Goal: Task Accomplishment & Management: Manage account settings

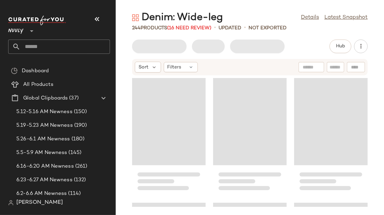
click at [98, 16] on icon "button" at bounding box center [97, 19] width 8 height 8
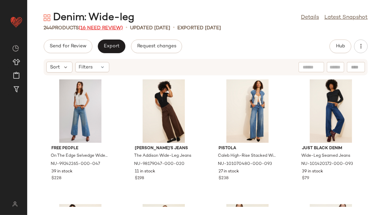
click at [108, 27] on span "(16 Need Review)" at bounding box center [101, 28] width 44 height 5
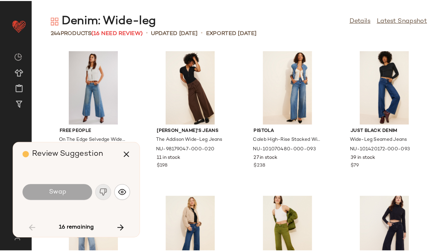
scroll to position [1496, 0]
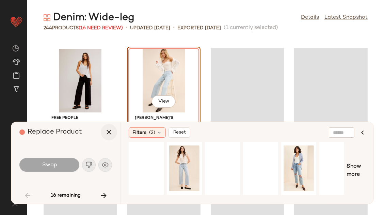
click at [110, 128] on icon "button" at bounding box center [109, 132] width 8 height 8
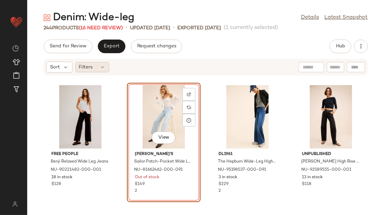
click at [93, 65] on div "Filters" at bounding box center [92, 67] width 34 height 10
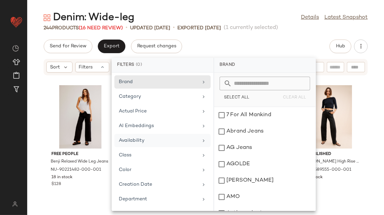
click at [137, 142] on div "Availability" at bounding box center [158, 140] width 79 height 7
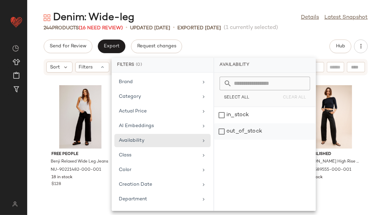
click at [230, 126] on div "out_of_stock" at bounding box center [265, 131] width 102 height 16
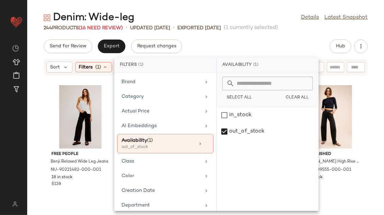
click at [288, 36] on div "Denim: Wide-leg Details Latest Snapshot 244 Products (16 Need Review) • updated…" at bounding box center [205, 113] width 357 height 204
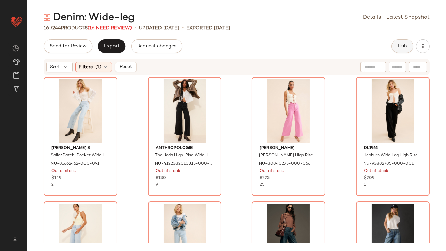
click at [384, 45] on span "Hub" at bounding box center [403, 46] width 10 height 5
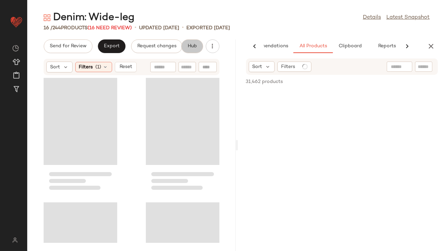
scroll to position [0, 38]
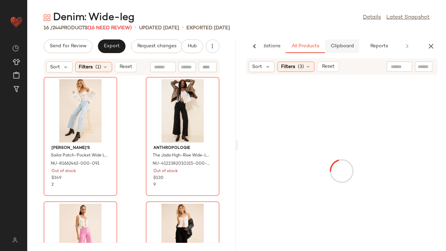
click at [332, 45] on span "Clipboard" at bounding box center [342, 46] width 24 height 5
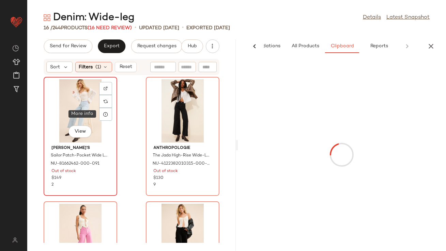
click at [84, 115] on div "View" at bounding box center [80, 110] width 69 height 63
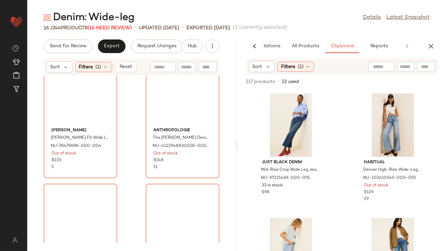
scroll to position [831, 0]
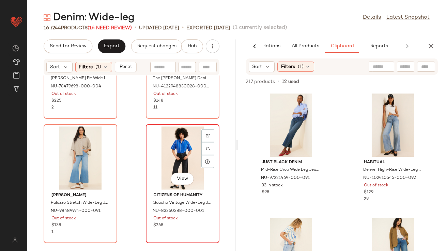
click at [165, 172] on div "View" at bounding box center [182, 158] width 69 height 63
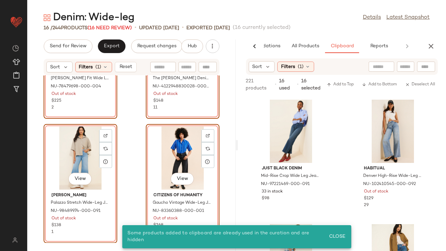
click at [82, 147] on div "View" at bounding box center [80, 158] width 69 height 63
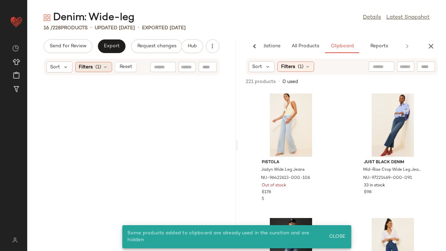
click at [105, 71] on div "Filters (1)" at bounding box center [93, 67] width 37 height 10
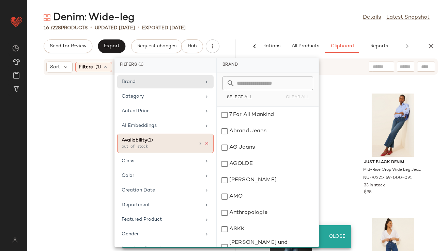
click at [205, 142] on icon at bounding box center [206, 143] width 5 height 5
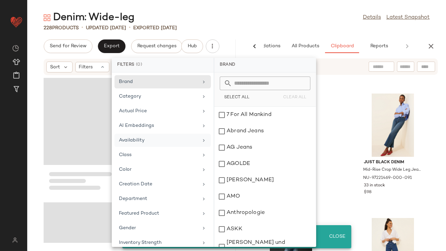
click at [276, 10] on main "Denim: Wide-leg Details Latest Snapshot 228 Products • updated Aug 18th • Expor…" at bounding box center [223, 125] width 446 height 251
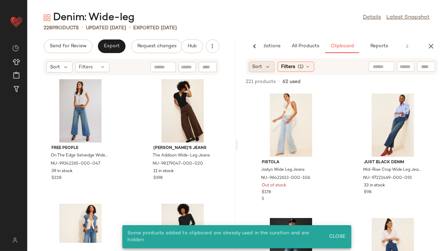
click at [264, 72] on div "Sort" at bounding box center [262, 66] width 26 height 11
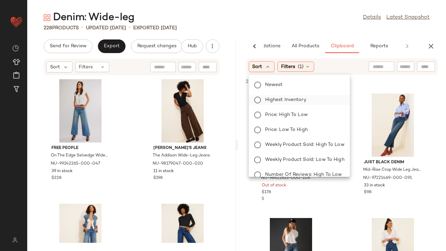
click at [264, 97] on label "Highest Inventory" at bounding box center [303, 100] width 82 height 10
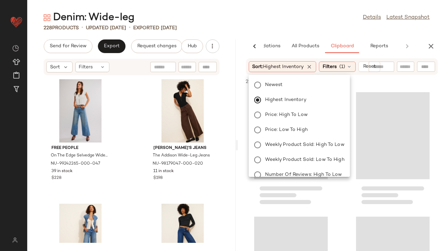
click at [276, 4] on main "Denim: Wide-leg Details Latest Snapshot 228 Products • updated Aug 18th • Expor…" at bounding box center [223, 125] width 446 height 251
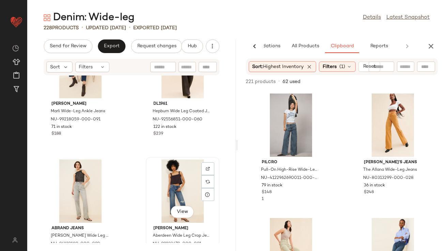
scroll to position [560, 0]
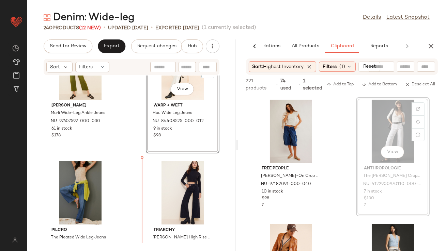
scroll to position [425, 0]
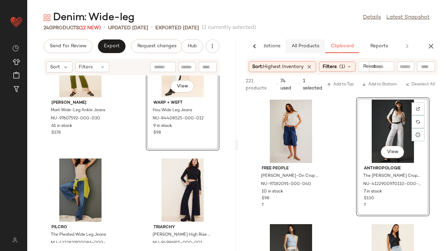
click at [303, 44] on span "All Products" at bounding box center [305, 46] width 28 height 5
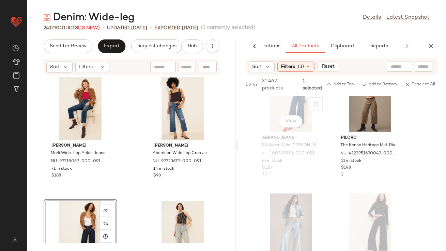
scroll to position [882, 0]
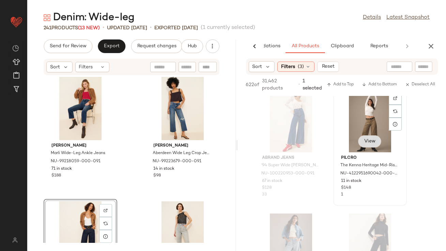
click at [366, 142] on div "View" at bounding box center [369, 143] width 23 height 14
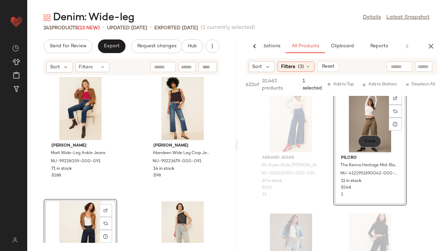
click at [371, 141] on span "View" at bounding box center [370, 141] width 12 height 5
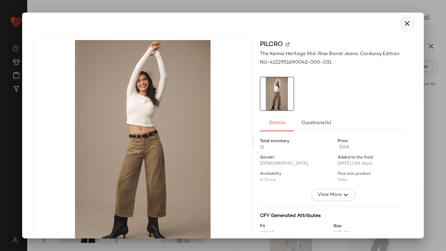
click at [384, 18] on button "button" at bounding box center [407, 23] width 16 height 16
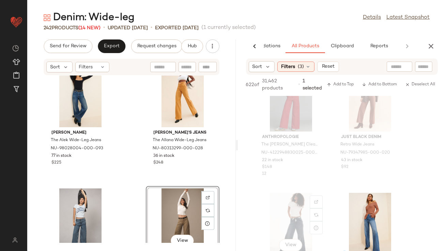
scroll to position [1768, 0]
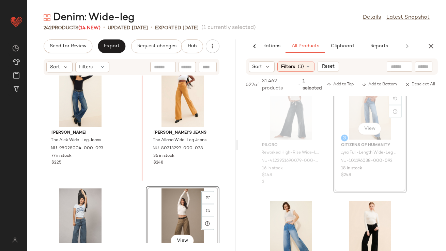
drag, startPoint x: 379, startPoint y: 109, endPoint x: 374, endPoint y: 109, distance: 4.8
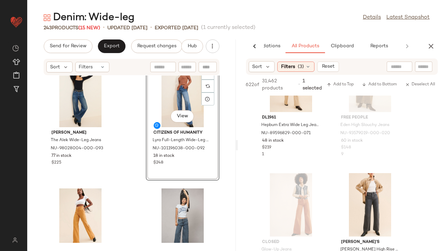
scroll to position [2743, 0]
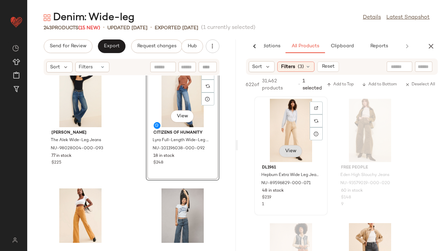
click at [289, 148] on button "View" at bounding box center [290, 151] width 23 height 12
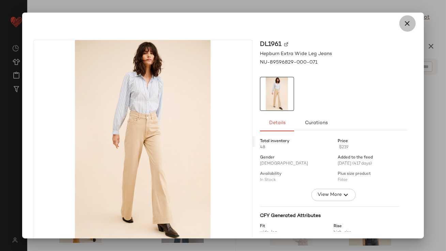
click at [384, 20] on button "button" at bounding box center [407, 23] width 16 height 16
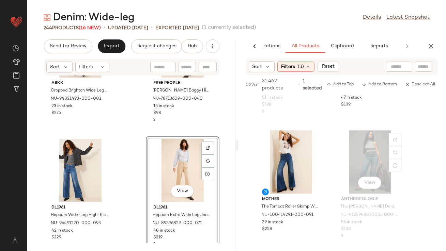
scroll to position [3231, 0]
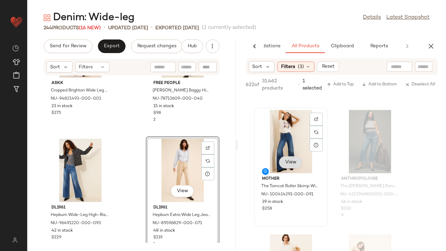
click at [292, 161] on button "View" at bounding box center [290, 162] width 23 height 12
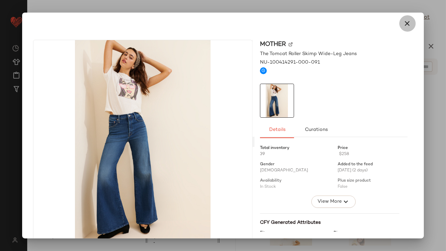
click at [384, 21] on button "button" at bounding box center [407, 23] width 16 height 16
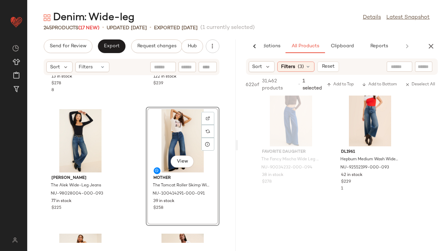
scroll to position [3772, 0]
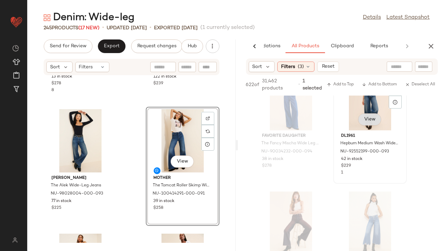
click at [371, 119] on button "View" at bounding box center [369, 119] width 23 height 12
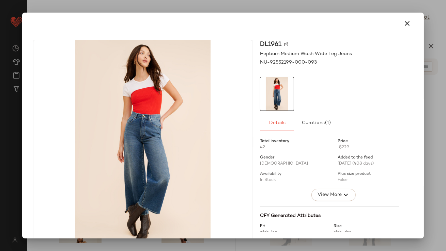
click at [384, 21] on icon "button" at bounding box center [407, 23] width 8 height 8
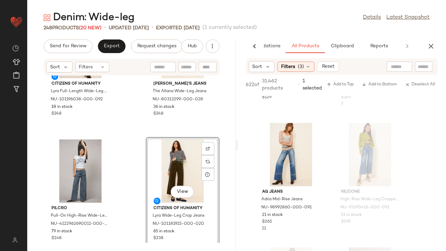
scroll to position [6631, 0]
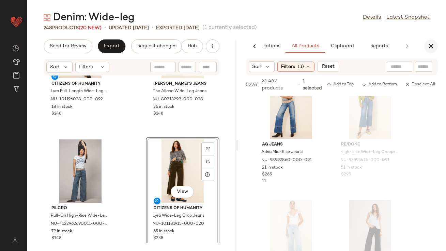
click at [384, 48] on icon "button" at bounding box center [431, 46] width 8 height 8
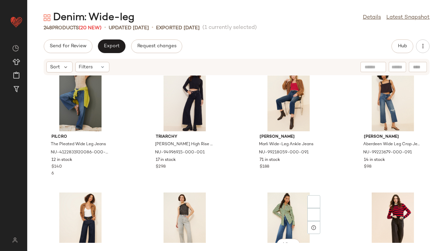
scroll to position [320, 0]
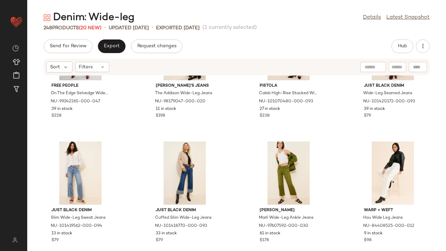
scroll to position [72, 0]
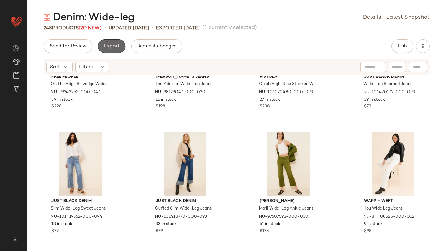
click at [114, 49] on button "Export" at bounding box center [112, 47] width 28 height 14
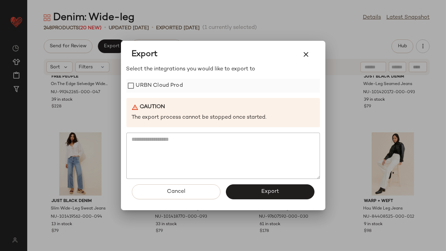
click at [194, 87] on div "URBN Cloud Prod" at bounding box center [223, 86] width 194 height 14
click at [311, 58] on button "button" at bounding box center [306, 54] width 16 height 16
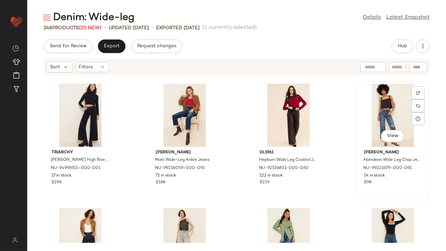
scroll to position [250, 0]
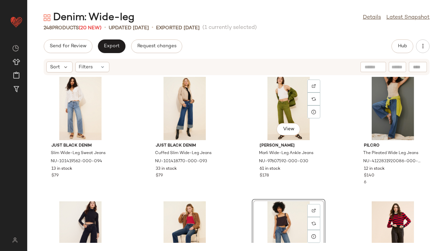
scroll to position [143, 0]
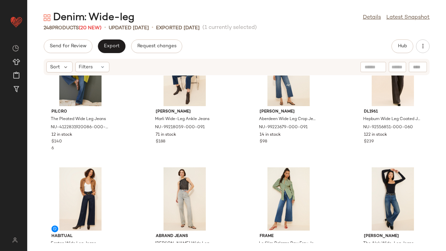
scroll to position [311, 0]
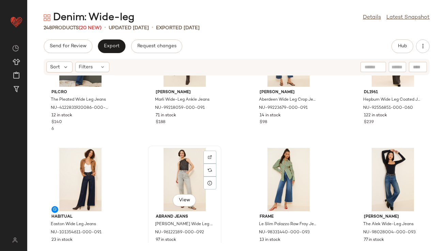
click at [179, 167] on div "View" at bounding box center [184, 179] width 69 height 63
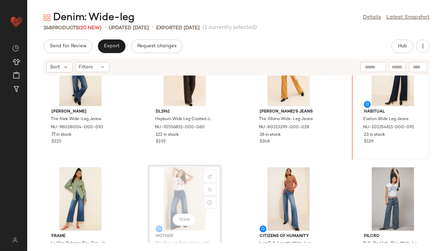
scroll to position [406, 0]
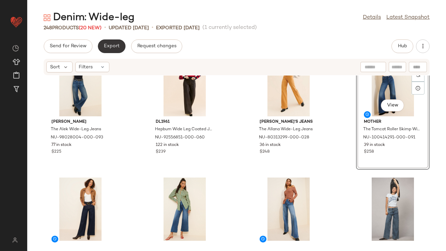
click at [111, 48] on span "Export" at bounding box center [112, 46] width 16 height 5
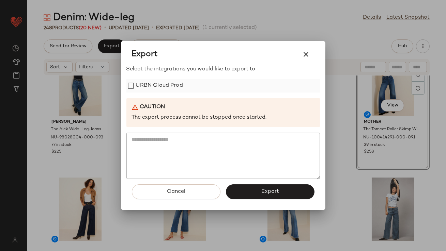
click at [146, 85] on label "URBN Cloud Prod" at bounding box center [159, 86] width 47 height 14
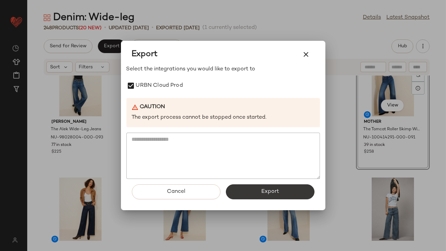
click at [238, 196] on button "Export" at bounding box center [270, 192] width 89 height 15
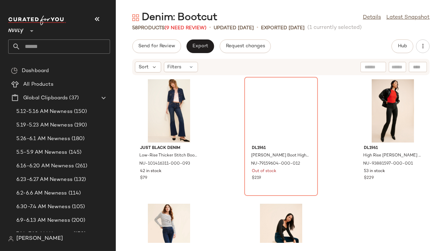
click at [99, 18] on icon "button" at bounding box center [97, 19] width 8 height 8
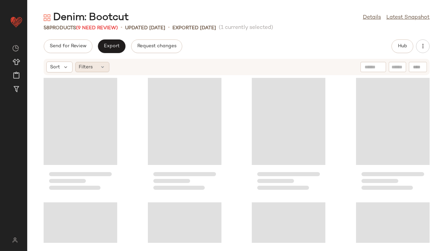
click at [96, 63] on div "Filters" at bounding box center [92, 67] width 34 height 10
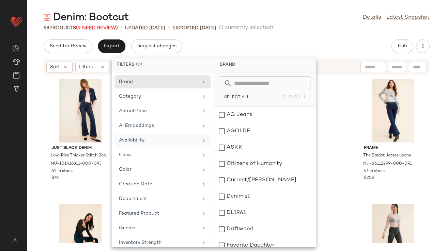
click at [145, 139] on div "Availability" at bounding box center [158, 140] width 79 height 7
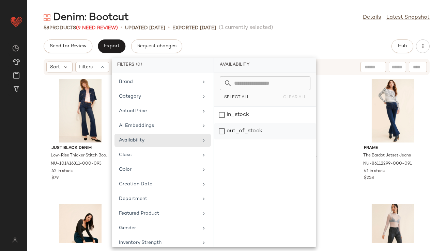
click at [229, 133] on div "out_of_stock" at bounding box center [265, 131] width 102 height 16
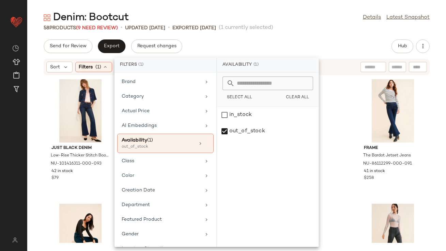
click at [273, 42] on div "Send for Review Export Request changes Hub" at bounding box center [237, 47] width 386 height 14
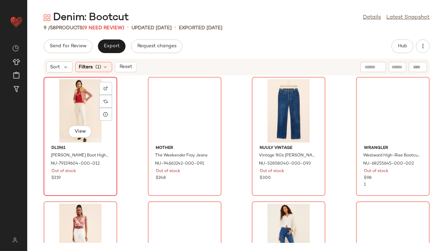
click at [83, 104] on div "View" at bounding box center [80, 110] width 69 height 63
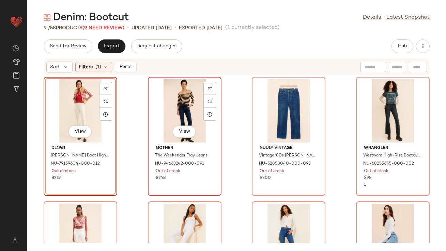
scroll to position [207, 0]
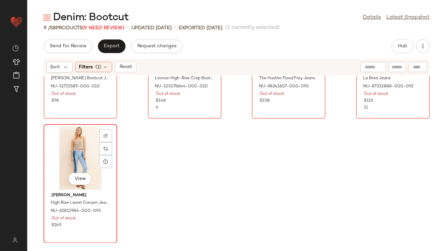
click at [68, 161] on div "View" at bounding box center [80, 158] width 69 height 63
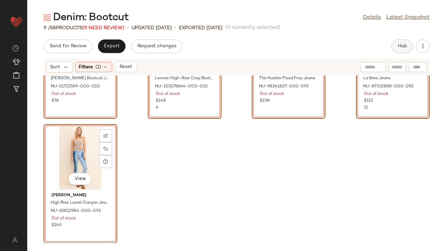
click at [396, 48] on button "Hub" at bounding box center [402, 47] width 22 height 14
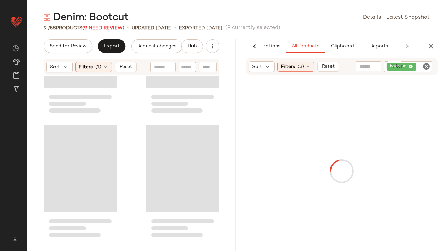
scroll to position [457, 0]
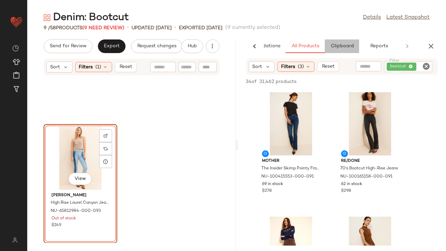
click at [333, 47] on span "Clipboard" at bounding box center [342, 46] width 24 height 5
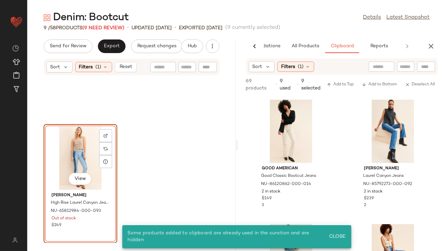
click at [71, 156] on div "View" at bounding box center [80, 158] width 69 height 63
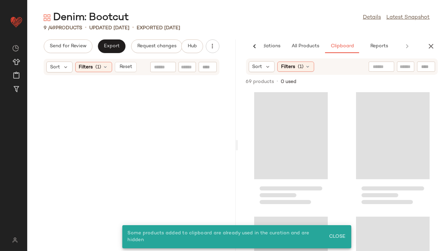
scroll to position [0, 0]
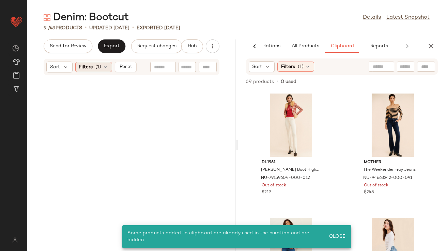
click at [105, 69] on icon at bounding box center [105, 66] width 5 height 5
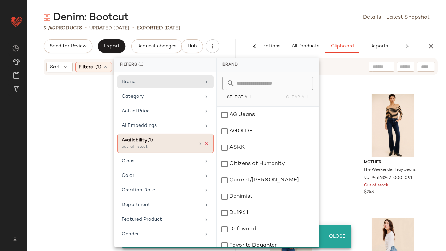
click at [204, 142] on icon at bounding box center [206, 143] width 5 height 5
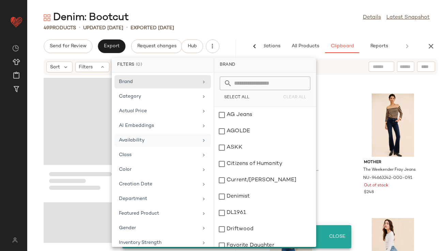
click at [234, 19] on div "Denim: Bootcut Details Latest Snapshot" at bounding box center [236, 18] width 419 height 14
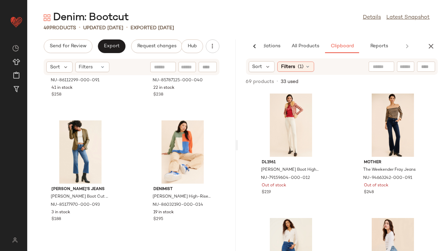
scroll to position [263, 0]
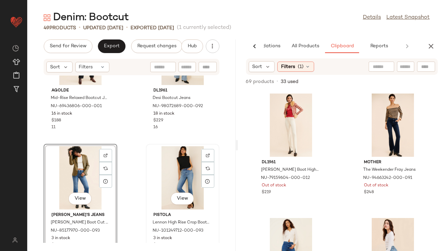
scroll to position [600, 0]
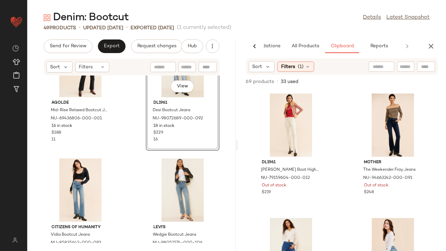
scroll to position [601, 0]
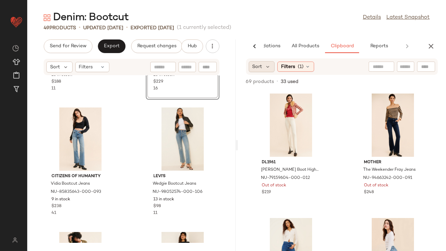
click at [271, 64] on div "Sort" at bounding box center [262, 66] width 26 height 11
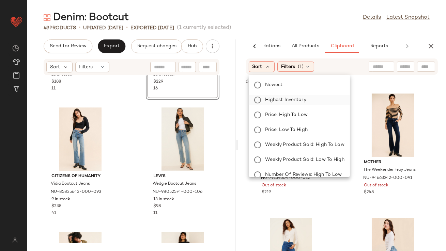
click at [271, 103] on span "Highest Inventory" at bounding box center [285, 99] width 41 height 7
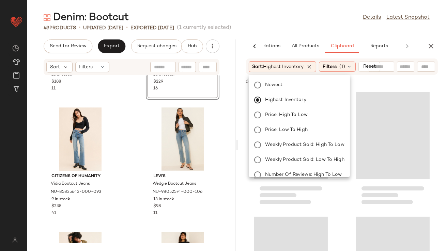
click at [293, 22] on div "Denim: Bootcut Details Latest Snapshot" at bounding box center [236, 18] width 419 height 14
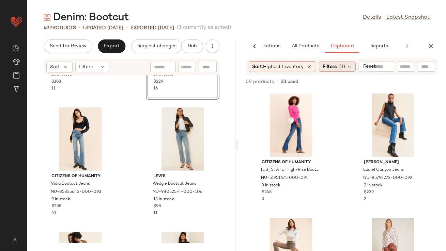
click at [351, 63] on div "Filters (1)" at bounding box center [337, 67] width 37 height 10
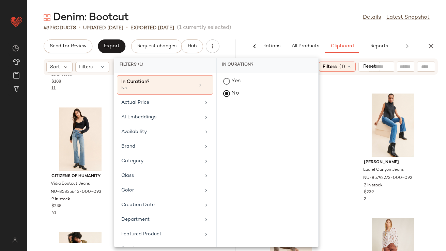
click at [294, 27] on div "49 Products • updated Aug 18th • Exported Aug 11th (1 currently selected)" at bounding box center [236, 28] width 419 height 7
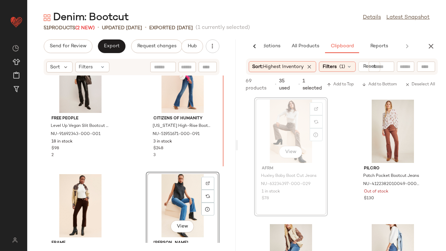
scroll to position [1530, 0]
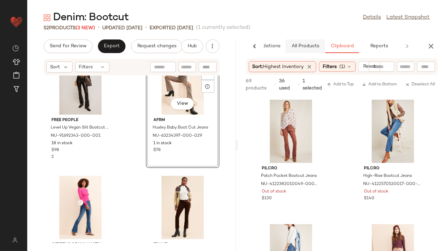
click at [303, 50] on button "All Products" at bounding box center [306, 47] width 40 height 14
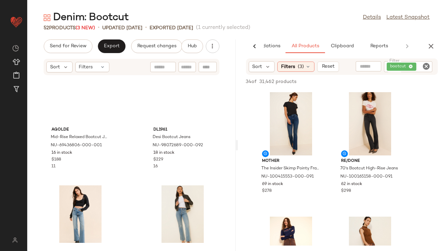
scroll to position [0, 0]
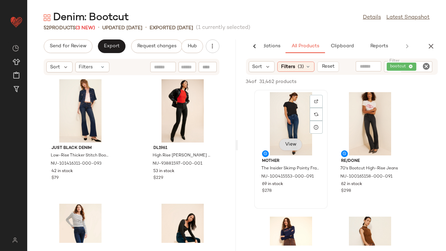
click at [286, 145] on span "View" at bounding box center [291, 144] width 12 height 5
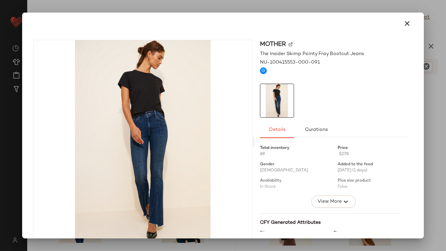
click at [411, 22] on button "button" at bounding box center [407, 23] width 16 height 16
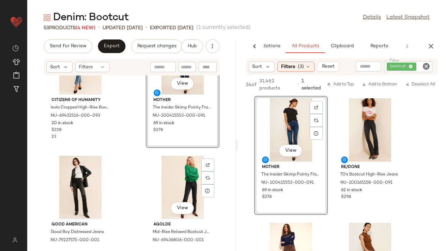
scroll to position [536, 0]
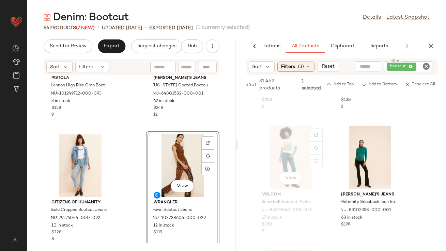
scroll to position [1600, 0]
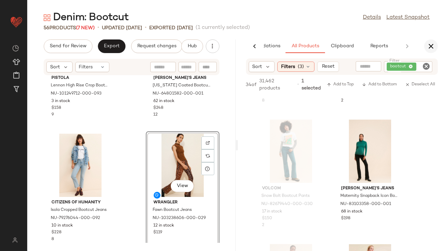
click at [428, 44] on icon "button" at bounding box center [431, 46] width 8 height 8
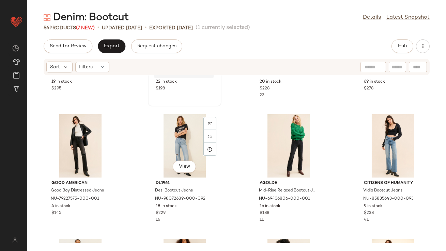
scroll to position [322, 0]
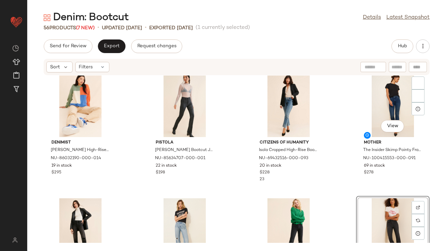
scroll to position [226, 0]
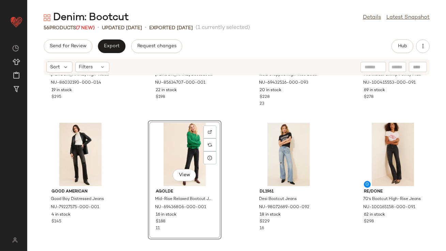
scroll to position [355, 0]
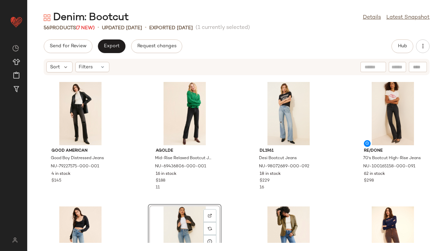
scroll to position [252, 0]
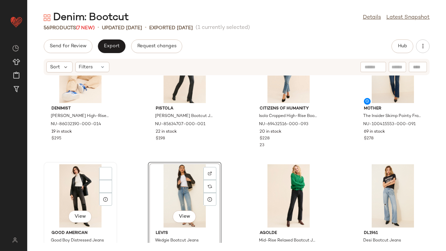
scroll to position [269, 0]
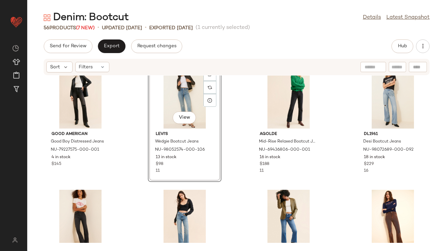
click at [106, 55] on div "Send for Review Export Request changes Hub Sort Filters Good American Good Boy …" at bounding box center [236, 146] width 419 height 212
click at [110, 52] on button "Export" at bounding box center [112, 47] width 28 height 14
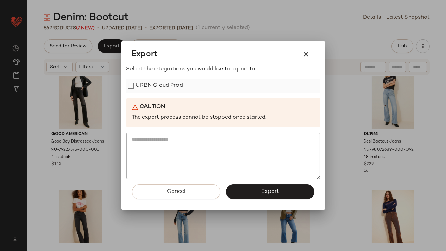
click at [153, 87] on label "URBN Cloud Prod" at bounding box center [159, 86] width 47 height 14
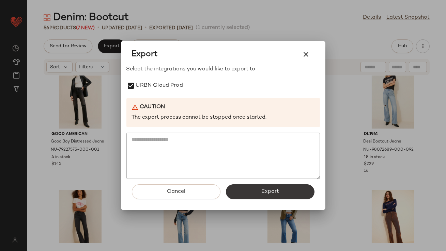
click at [272, 196] on button "Export" at bounding box center [270, 192] width 89 height 15
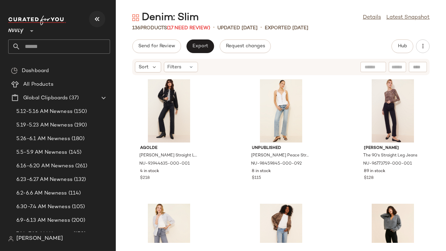
click at [99, 20] on icon "button" at bounding box center [97, 19] width 8 height 8
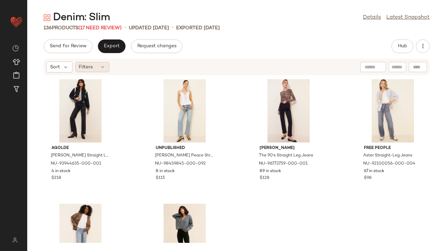
click at [102, 67] on icon at bounding box center [102, 66] width 5 height 5
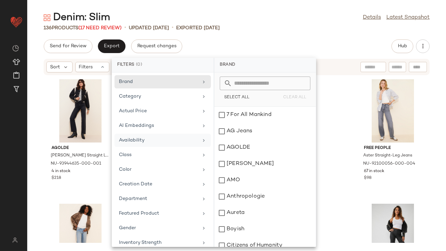
click at [149, 138] on div "Availability" at bounding box center [158, 140] width 79 height 7
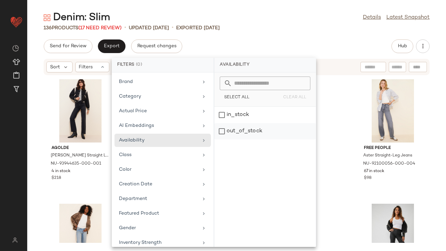
click at [223, 130] on div "out_of_stock" at bounding box center [265, 131] width 102 height 16
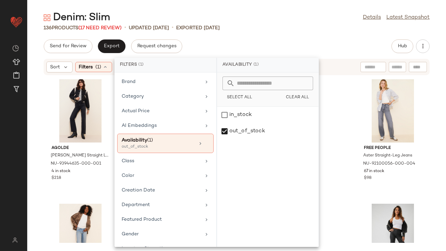
click at [240, 35] on div "Denim: Slim Details Latest Snapshot 136 Products (17 Need Review) • updated Aug…" at bounding box center [236, 131] width 419 height 241
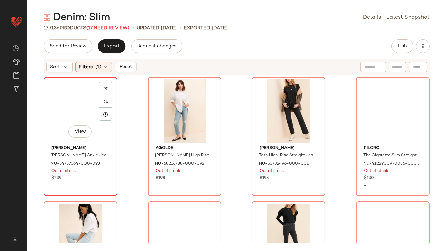
click at [75, 101] on div "View" at bounding box center [80, 110] width 69 height 63
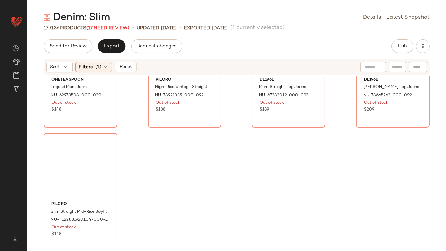
scroll to position [457, 0]
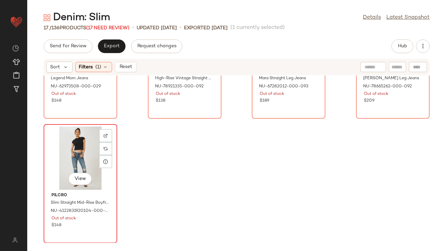
click at [78, 161] on div "View" at bounding box center [80, 158] width 69 height 63
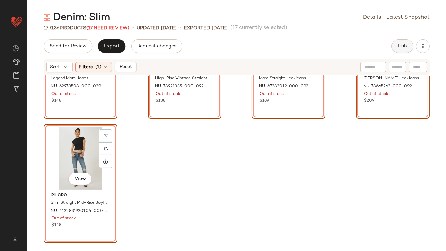
click at [397, 44] on button "Hub" at bounding box center [402, 47] width 22 height 14
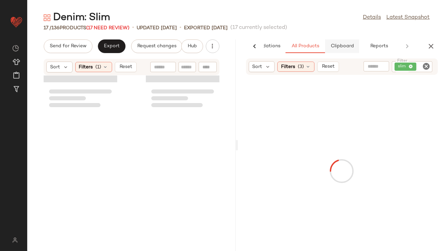
scroll to position [956, 0]
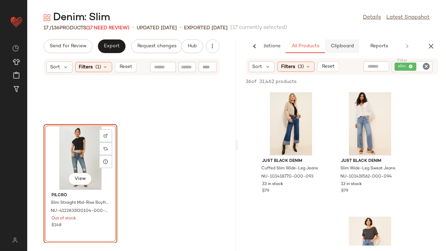
click at [344, 44] on span "Clipboard" at bounding box center [342, 46] width 24 height 5
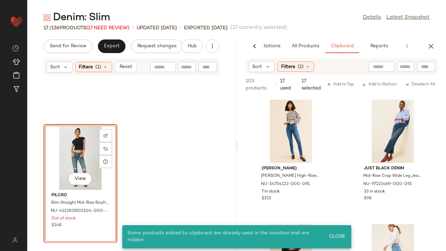
click at [75, 149] on div "View" at bounding box center [80, 158] width 69 height 63
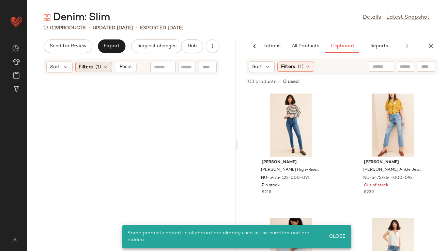
click at [104, 68] on icon at bounding box center [105, 66] width 5 height 5
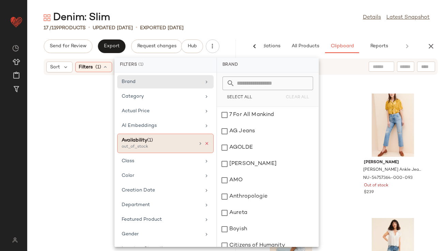
click at [204, 143] on icon at bounding box center [206, 143] width 5 height 5
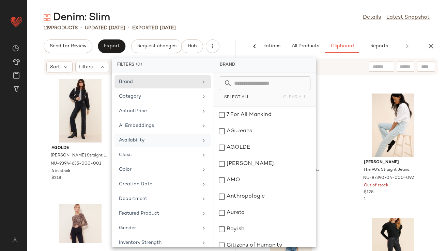
click at [228, 18] on div "Denim: Slim Details Latest Snapshot" at bounding box center [236, 18] width 419 height 14
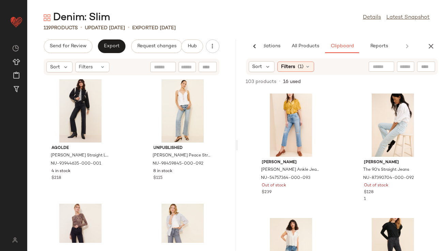
click at [254, 73] on div "Sort Filters (1)" at bounding box center [342, 67] width 192 height 16
click at [267, 64] on icon at bounding box center [268, 67] width 6 height 6
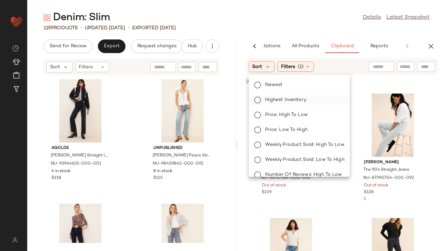
click at [265, 100] on span "Highest Inventory" at bounding box center [285, 99] width 41 height 7
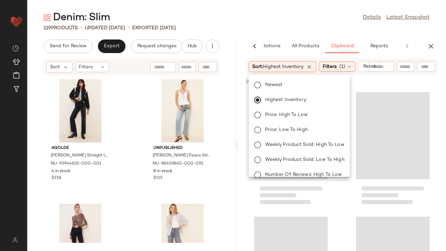
click at [291, 13] on div "Denim: Slim Details Latest Snapshot" at bounding box center [236, 18] width 419 height 14
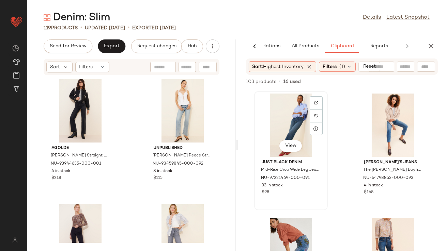
click at [291, 121] on div "View" at bounding box center [291, 125] width 69 height 63
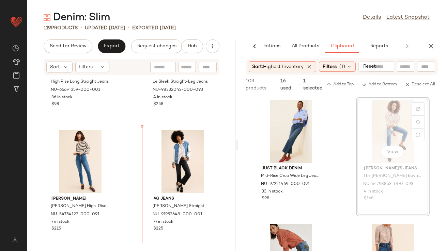
scroll to position [610, 0]
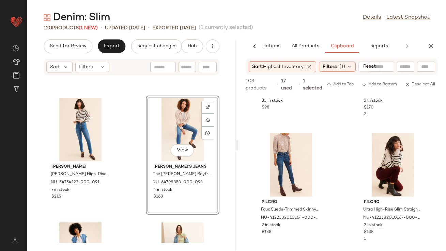
scroll to position [110, 0]
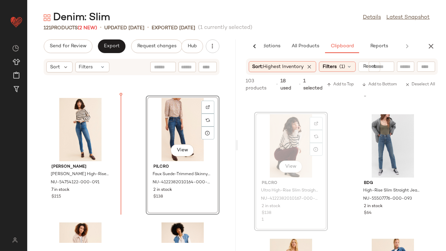
drag, startPoint x: 287, startPoint y: 141, endPoint x: 284, endPoint y: 142, distance: 3.4
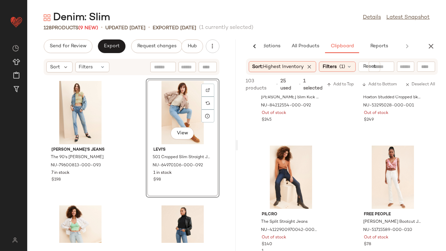
scroll to position [0, 0]
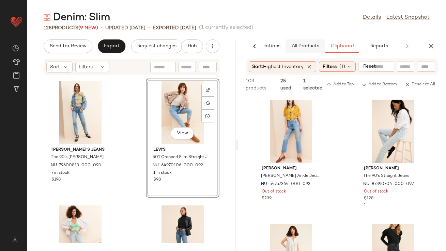
click at [308, 45] on span "All Products" at bounding box center [305, 46] width 28 height 5
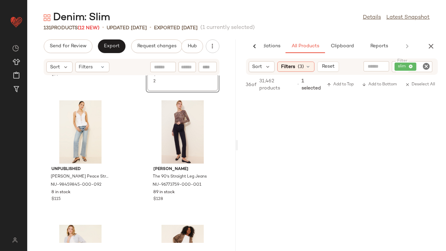
scroll to position [2399, 0]
click at [431, 47] on icon "button" at bounding box center [431, 46] width 8 height 8
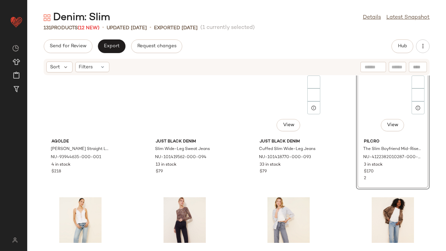
scroll to position [0, 0]
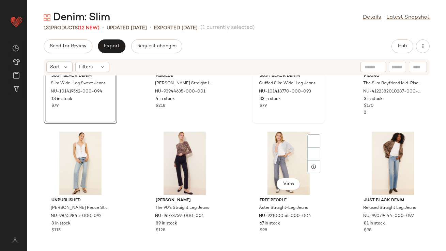
scroll to position [80, 0]
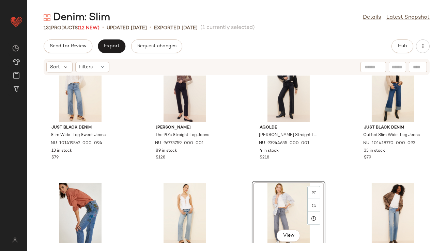
scroll to position [13, 0]
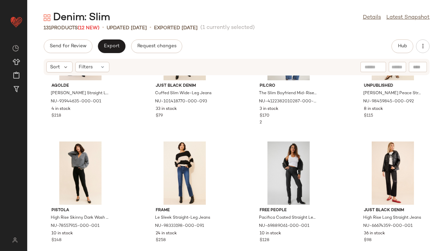
scroll to position [195, 0]
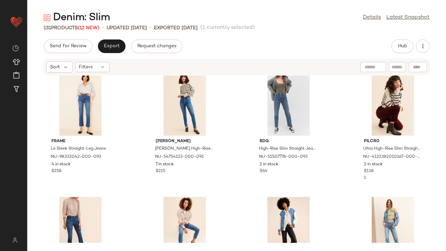
scroll to position [378, 0]
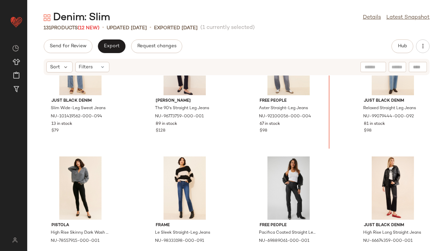
scroll to position [14, 0]
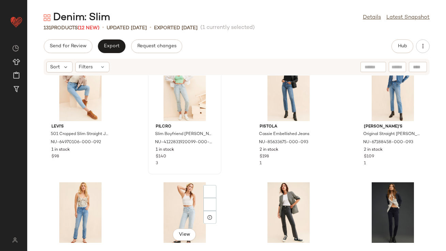
scroll to position [724, 0]
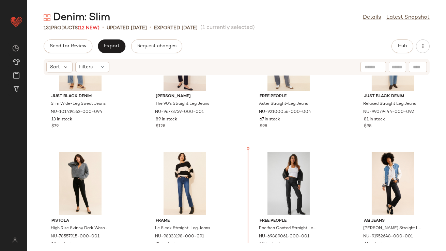
scroll to position [65, 0]
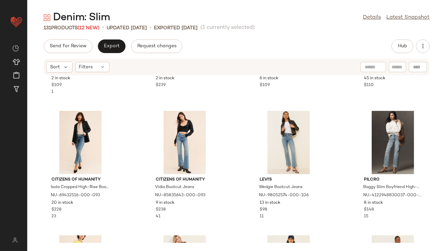
scroll to position [850, 0]
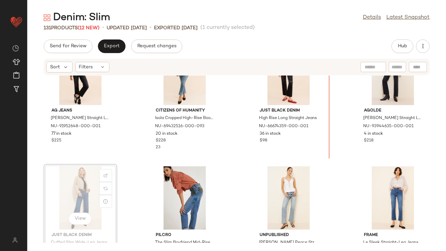
scroll to position [291, 0]
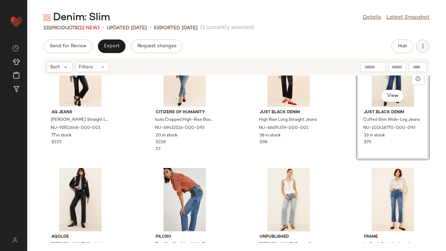
click at [418, 50] on button "button" at bounding box center [423, 47] width 14 height 14
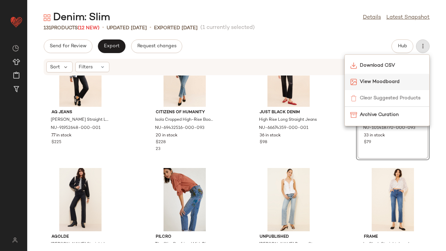
click at [396, 87] on div "View Moodboard" at bounding box center [387, 82] width 84 height 16
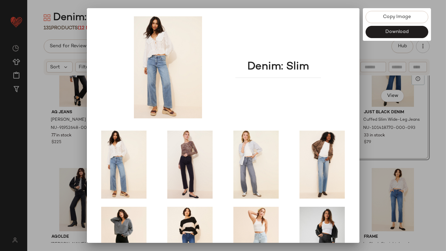
scroll to position [116, 0]
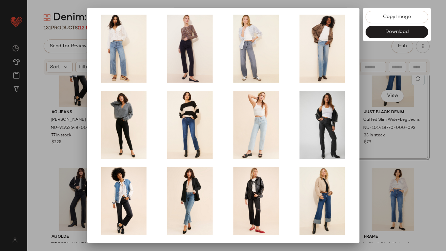
click at [386, 123] on div at bounding box center [223, 125] width 446 height 251
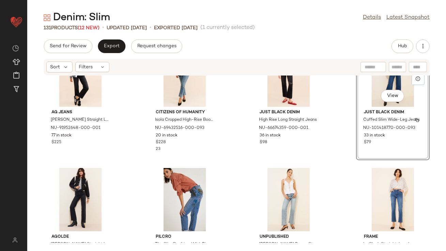
click at [386, 123] on span "Cuffed Slim Wide-Leg Jeans" at bounding box center [391, 120] width 57 height 6
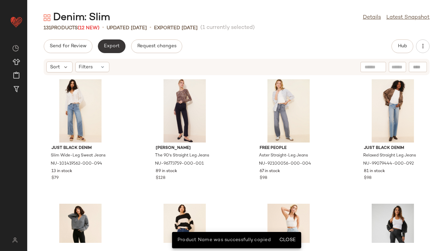
click at [108, 48] on span "Export" at bounding box center [112, 46] width 16 height 5
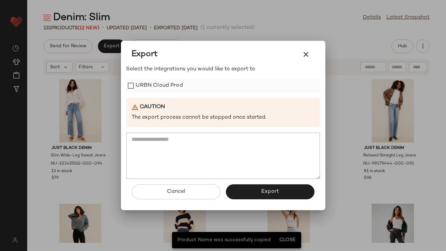
click at [139, 87] on label "URBN Cloud Prod" at bounding box center [159, 86] width 47 height 14
click at [259, 190] on button "Export" at bounding box center [270, 192] width 89 height 15
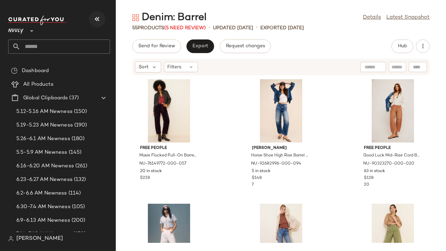
click at [98, 18] on icon "button" at bounding box center [97, 19] width 8 height 8
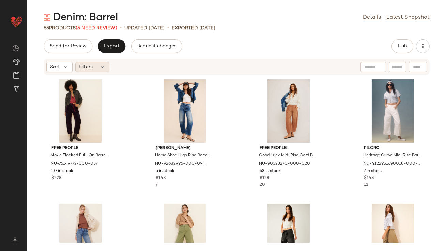
click at [96, 66] on div "Filters" at bounding box center [92, 67] width 34 height 10
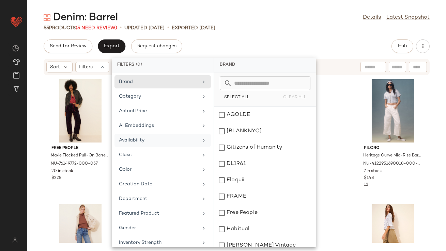
click at [135, 138] on div "Availability" at bounding box center [158, 140] width 79 height 7
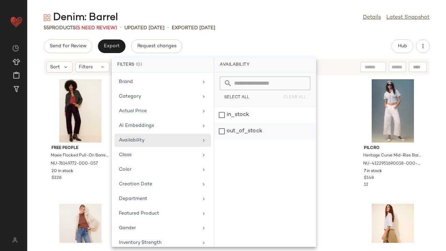
click at [230, 138] on div "out_of_stock" at bounding box center [265, 131] width 102 height 16
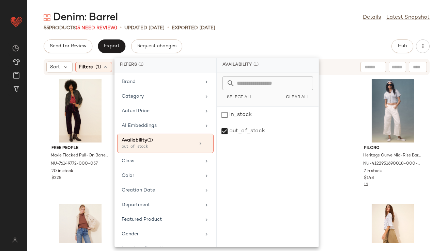
click at [260, 29] on div "55 Products (5 Need Review) • updated [DATE] • Exported [DATE]" at bounding box center [236, 28] width 419 height 7
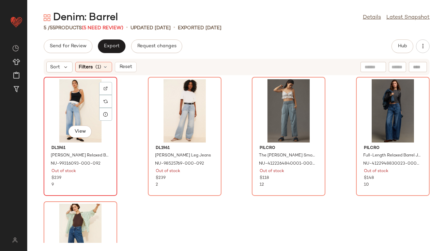
click at [52, 106] on div "View" at bounding box center [80, 110] width 69 height 63
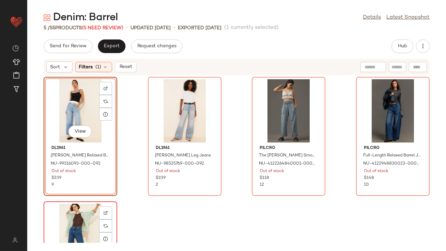
click at [76, 234] on div "View" at bounding box center [80, 235] width 69 height 63
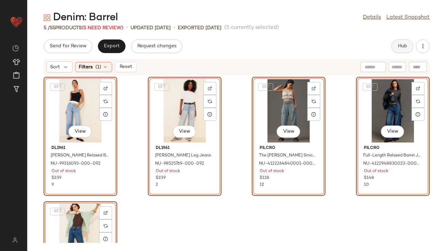
click at [406, 42] on button "Hub" at bounding box center [402, 47] width 22 height 14
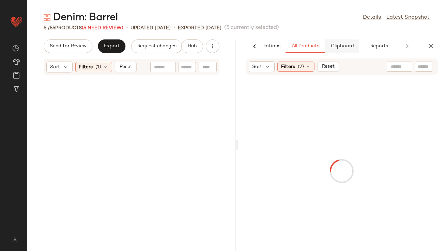
scroll to position [207, 0]
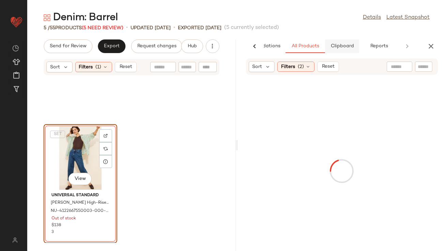
click at [345, 43] on button "Clipboard" at bounding box center [342, 47] width 34 height 14
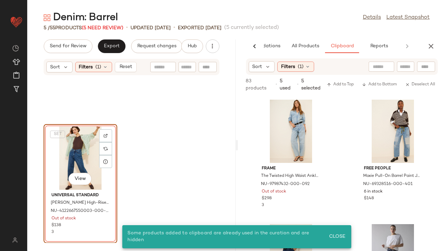
click at [64, 160] on div "SET View" at bounding box center [80, 158] width 69 height 63
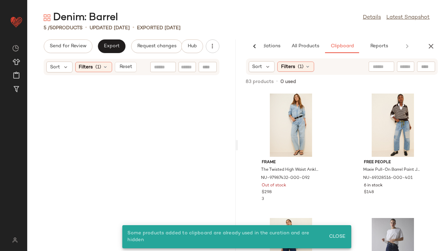
scroll to position [0, 0]
click at [104, 65] on icon at bounding box center [105, 66] width 5 height 5
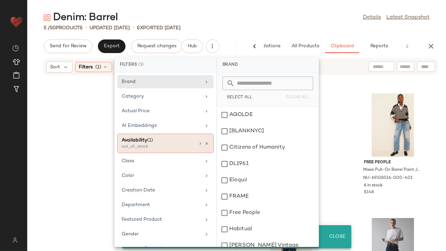
click at [204, 142] on icon at bounding box center [206, 143] width 5 height 5
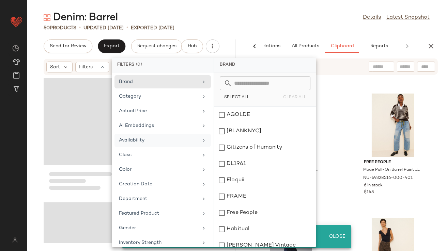
click at [249, 28] on div "50 Products • updated [DATE] • Exported [DATE]" at bounding box center [236, 28] width 419 height 7
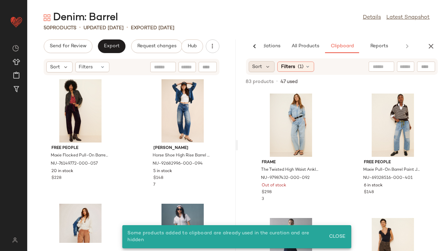
click at [257, 63] on span "Sort" at bounding box center [257, 66] width 10 height 7
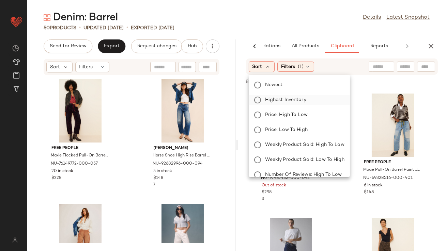
click at [271, 99] on span "Highest Inventory" at bounding box center [285, 99] width 41 height 7
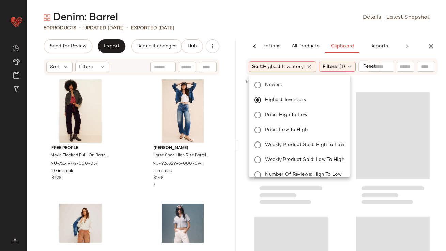
click at [294, 19] on div "Denim: Barrel Details Latest Snapshot" at bounding box center [236, 18] width 419 height 14
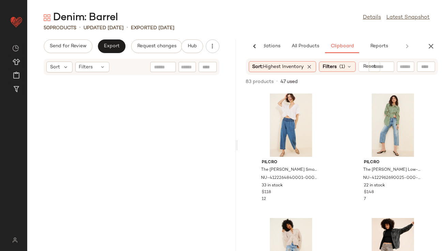
scroll to position [929, 0]
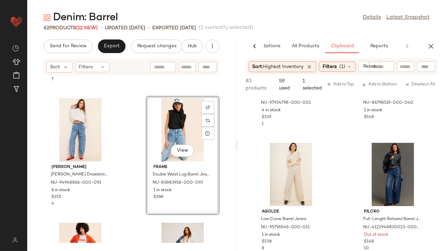
scroll to position [95, 0]
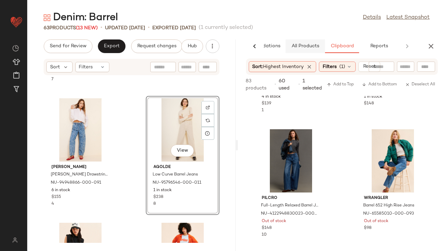
click at [299, 47] on span "All Products" at bounding box center [305, 46] width 28 height 5
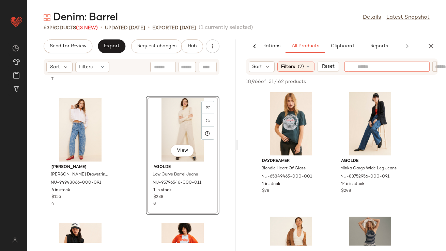
click at [391, 66] on input "text" at bounding box center [386, 66] width 59 height 7
type input "******"
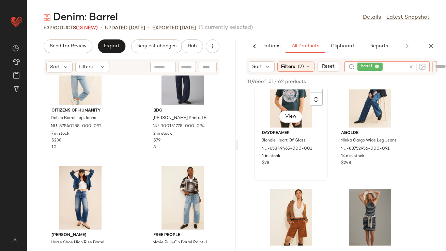
scroll to position [103, 0]
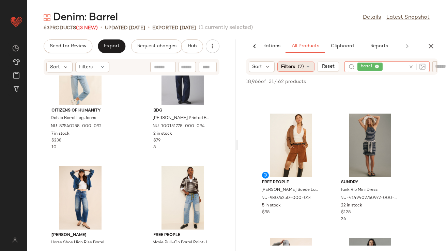
click at [300, 77] on div "Sort Filters (2) Reset barrel 18,966 of 31,462 products • 0 selected Add to Top…" at bounding box center [342, 155] width 209 height 193
click at [302, 72] on div "Sort Filters (2) Reset barrel" at bounding box center [342, 67] width 192 height 16
click at [302, 67] on span "(2)" at bounding box center [301, 66] width 6 height 7
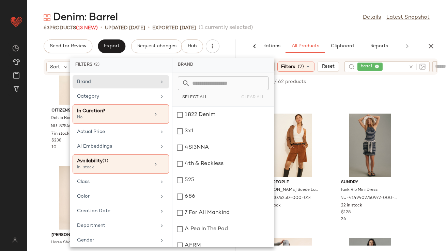
click at [325, 28] on div "63 Products (13 New) • updated Aug 18th • Exported Aug 11th (1 currently select…" at bounding box center [236, 28] width 419 height 7
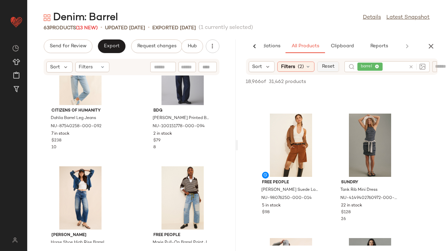
click at [333, 68] on span "Reset" at bounding box center [328, 66] width 13 height 5
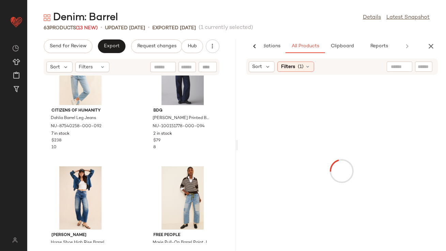
click at [406, 68] on div at bounding box center [400, 67] width 26 height 10
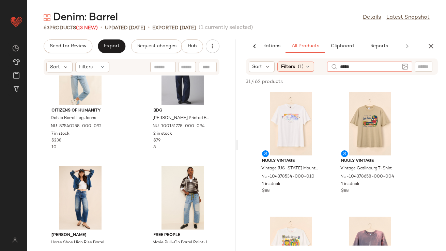
type input "******"
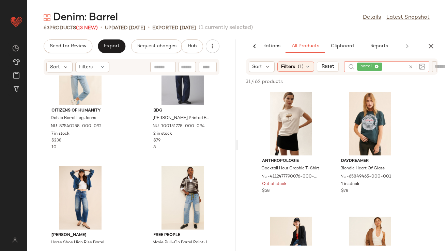
click at [297, 73] on div "Sort Filters (1) Reset barrel" at bounding box center [342, 67] width 192 height 16
click at [298, 66] on span "(1)" at bounding box center [301, 66] width 6 height 7
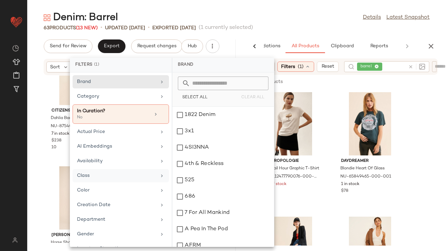
click at [112, 172] on div "Class" at bounding box center [116, 175] width 79 height 7
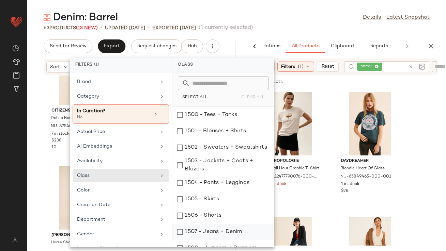
click at [194, 241] on div "1507 - Jeans + Denim" at bounding box center [223, 249] width 102 height 16
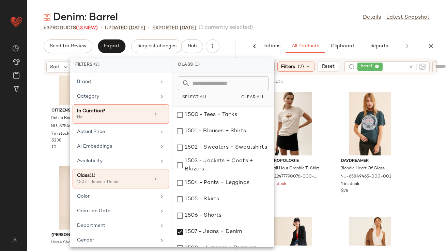
click at [275, 18] on div "Denim: Barrel Details Latest Snapshot" at bounding box center [236, 18] width 419 height 14
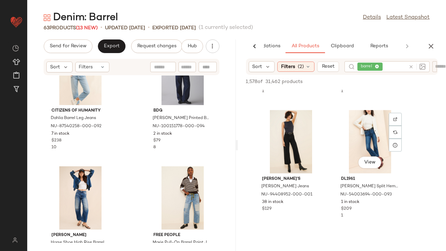
scroll to position [1751, 0]
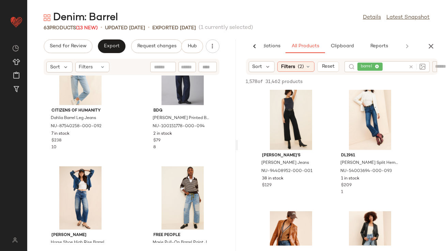
click at [435, 44] on button "button" at bounding box center [431, 47] width 14 height 14
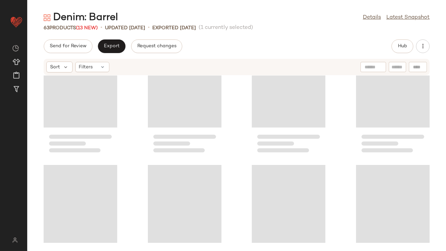
scroll to position [0, 0]
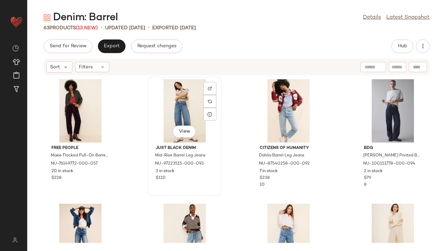
click at [172, 106] on div "View" at bounding box center [184, 110] width 69 height 63
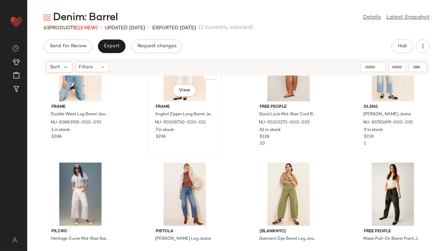
scroll to position [342, 0]
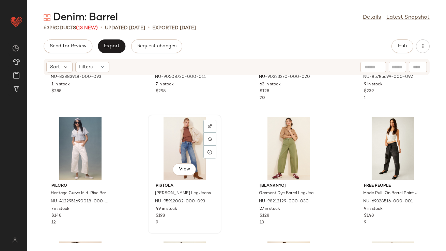
click at [174, 148] on div "View" at bounding box center [184, 148] width 69 height 63
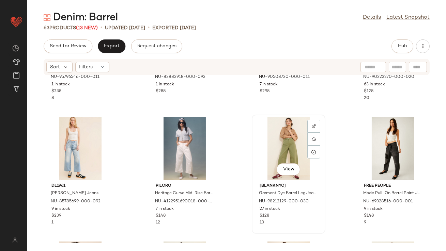
click at [292, 139] on div "View" at bounding box center [288, 148] width 69 height 63
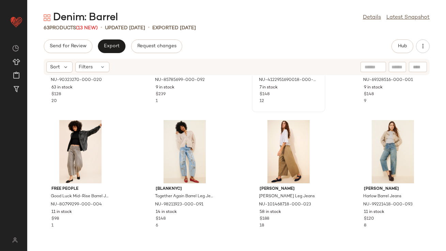
scroll to position [468, 0]
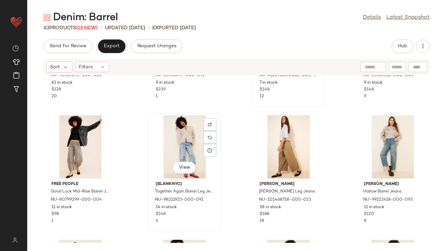
click at [182, 145] on div "View" at bounding box center [184, 146] width 69 height 63
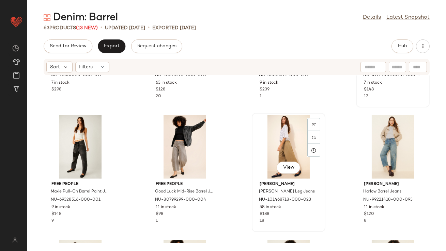
click at [279, 150] on div "View" at bounding box center [288, 146] width 69 height 63
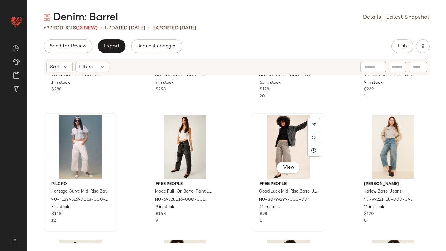
click at [276, 141] on div "View" at bounding box center [288, 146] width 69 height 63
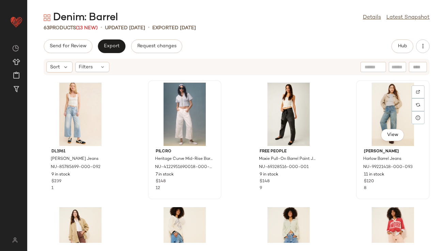
click at [388, 123] on div "View" at bounding box center [392, 114] width 69 height 63
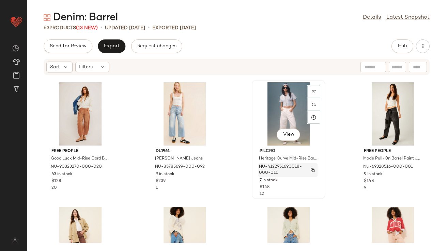
scroll to position [577, 0]
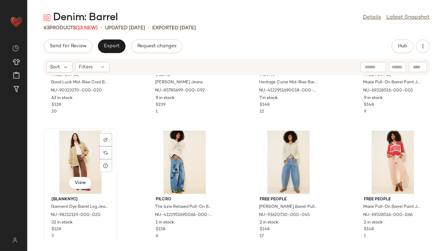
click at [82, 165] on div "View" at bounding box center [80, 162] width 69 height 63
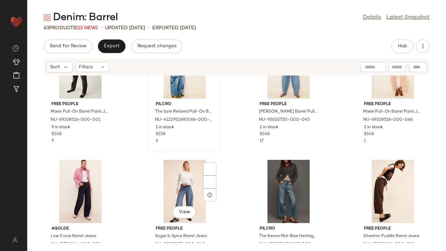
scroll to position [731, 0]
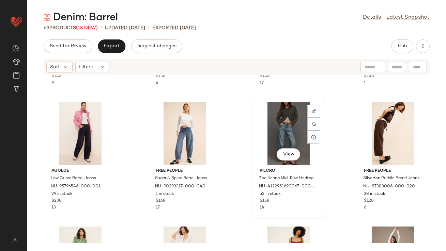
click at [276, 137] on div "View" at bounding box center [288, 133] width 69 height 63
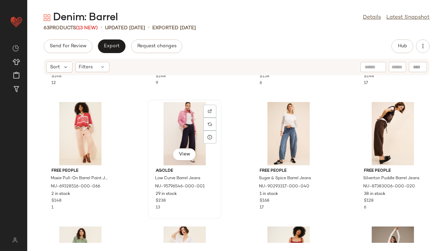
click at [187, 142] on div "View" at bounding box center [184, 133] width 69 height 63
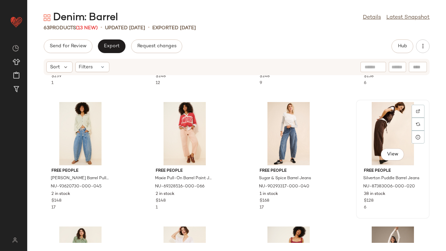
click at [368, 126] on div "View" at bounding box center [392, 133] width 69 height 63
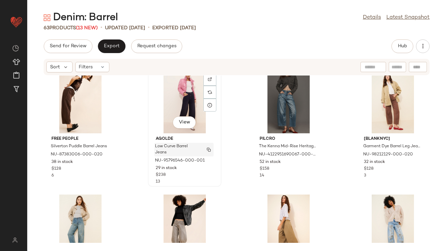
scroll to position [10, 0]
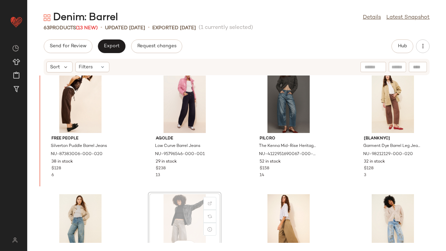
scroll to position [7, 0]
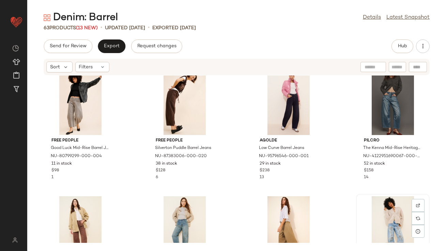
scroll to position [8, 0]
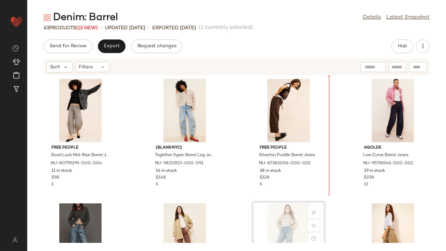
scroll to position [1, 0]
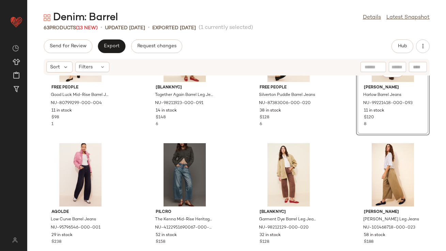
scroll to position [66, 0]
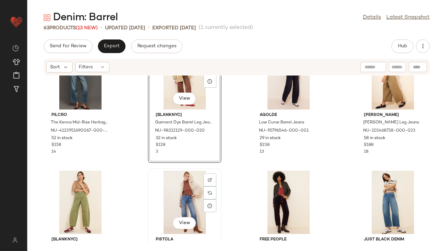
scroll to position [164, 0]
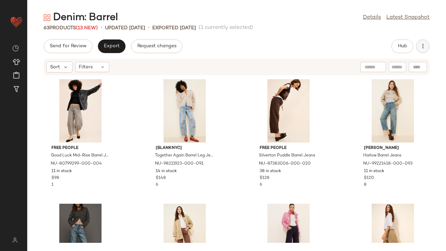
click at [425, 49] on icon "button" at bounding box center [422, 46] width 7 height 7
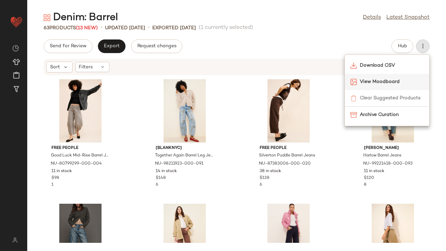
click at [389, 82] on span "View Moodboard" at bounding box center [392, 81] width 64 height 7
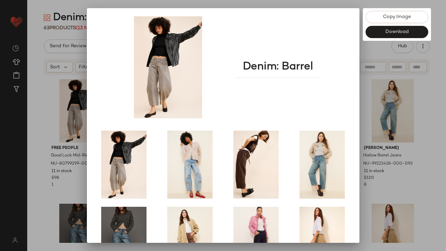
scroll to position [116, 0]
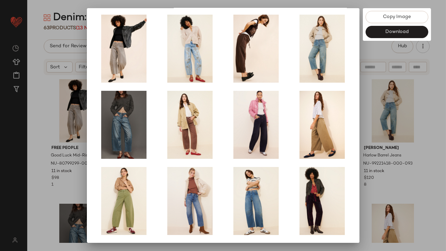
click at [384, 157] on div at bounding box center [223, 125] width 446 height 251
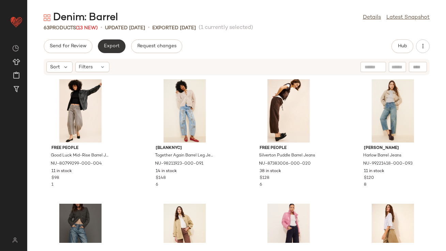
click at [109, 43] on button "Export" at bounding box center [112, 47] width 28 height 14
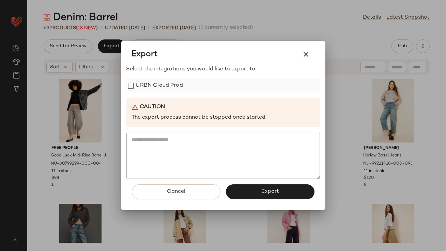
click at [142, 89] on label "URBN Cloud Prod" at bounding box center [159, 86] width 47 height 14
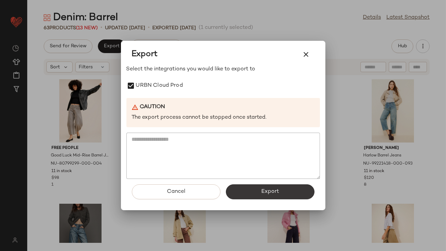
click at [251, 194] on button "Export" at bounding box center [270, 192] width 89 height 15
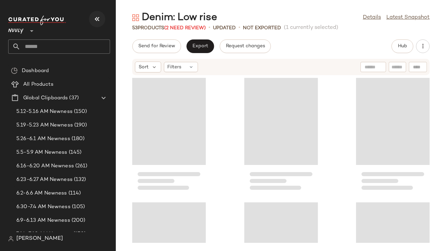
click at [100, 17] on icon "button" at bounding box center [97, 19] width 8 height 8
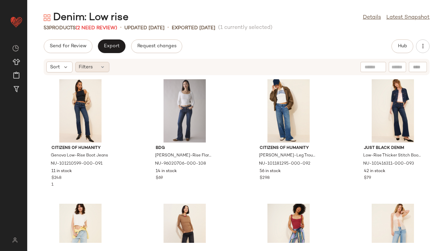
click at [101, 67] on icon at bounding box center [102, 66] width 5 height 5
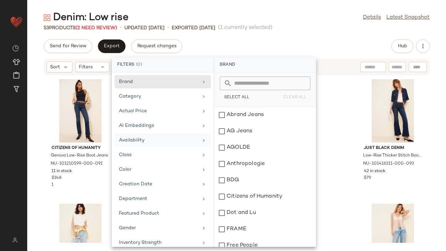
click at [151, 149] on div "Availability" at bounding box center [162, 155] width 96 height 13
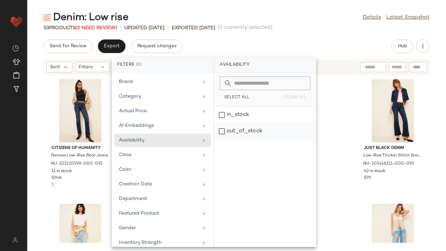
click at [236, 128] on div "out_of_stock" at bounding box center [265, 131] width 102 height 16
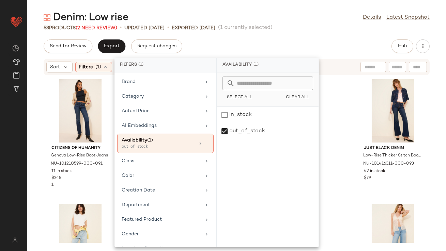
click at [253, 48] on div "Send for Review Export Request changes Hub" at bounding box center [237, 47] width 386 height 14
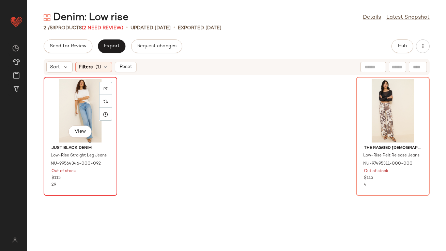
click at [91, 99] on div "View" at bounding box center [80, 110] width 69 height 63
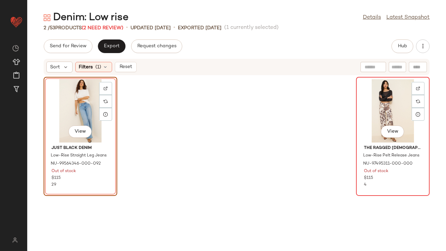
click at [372, 107] on div "View" at bounding box center [392, 110] width 69 height 63
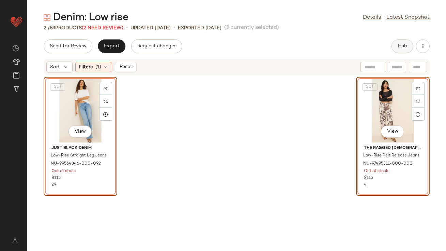
click at [400, 43] on button "Hub" at bounding box center [402, 47] width 22 height 14
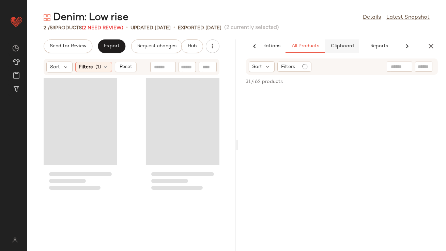
scroll to position [0, 38]
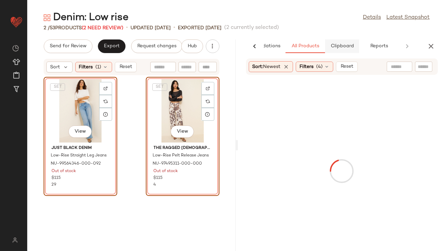
click at [337, 46] on span "Clipboard" at bounding box center [342, 46] width 24 height 5
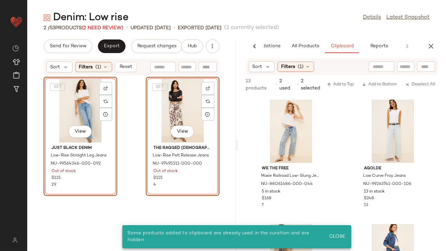
click at [83, 110] on div "SET View" at bounding box center [80, 110] width 69 height 63
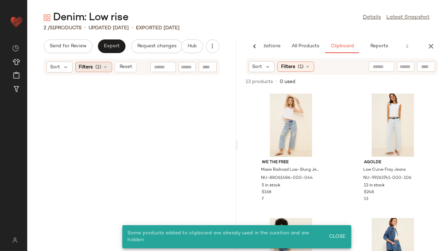
click at [103, 66] on icon at bounding box center [105, 66] width 5 height 5
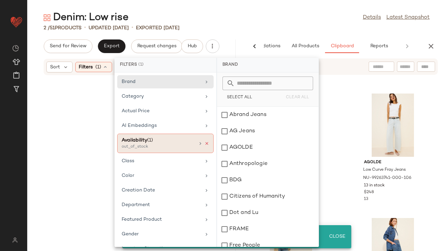
click at [204, 143] on icon at bounding box center [206, 143] width 5 height 5
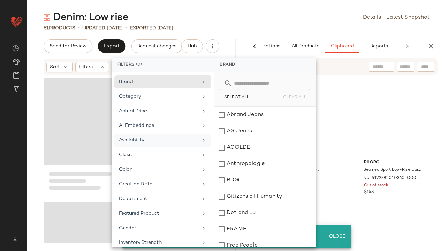
click at [262, 14] on div "Denim: Low rise Details Latest Snapshot" at bounding box center [236, 18] width 419 height 14
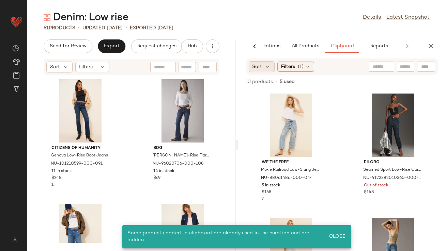
click at [264, 66] on div "Sort" at bounding box center [262, 66] width 26 height 11
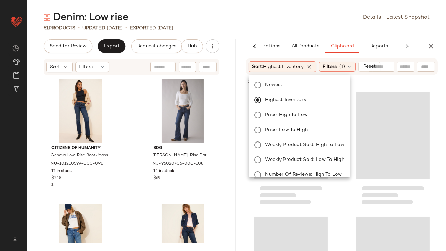
click at [273, 23] on div "Denim: Low rise Details Latest Snapshot" at bounding box center [236, 18] width 419 height 14
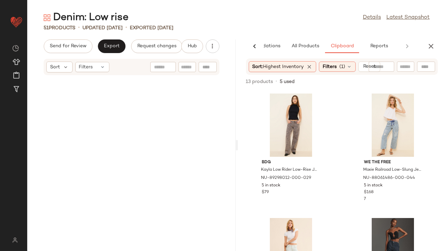
scroll to position [1203, 0]
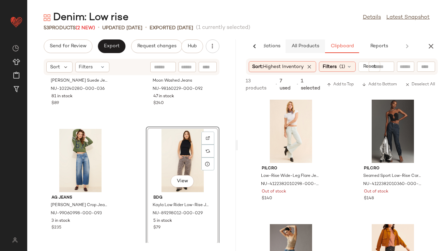
click at [308, 45] on span "All Products" at bounding box center [305, 46] width 28 height 5
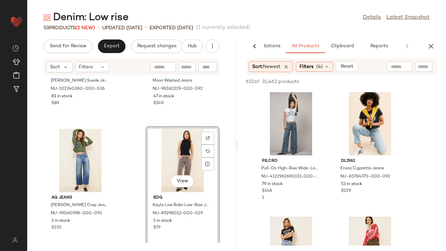
click at [392, 67] on input "text" at bounding box center [399, 66] width 17 height 7
type input "***"
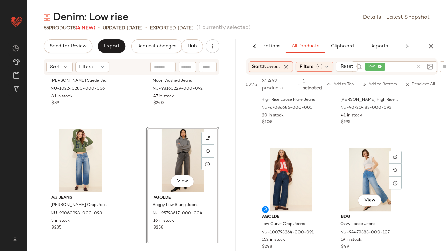
scroll to position [3988, 0]
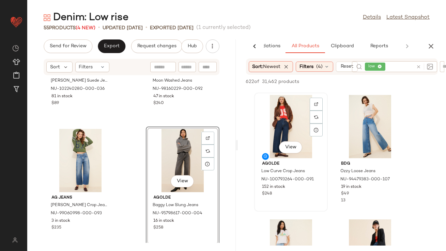
click at [294, 130] on div "View" at bounding box center [291, 126] width 69 height 63
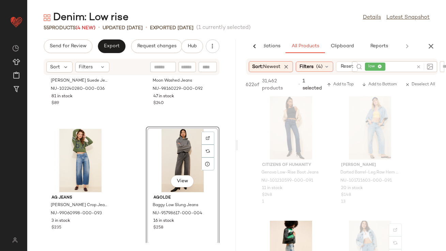
scroll to position [5614, 0]
click at [435, 50] on button "button" at bounding box center [431, 47] width 14 height 14
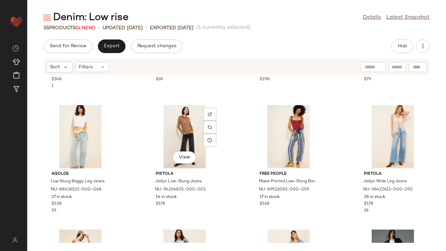
scroll to position [211, 0]
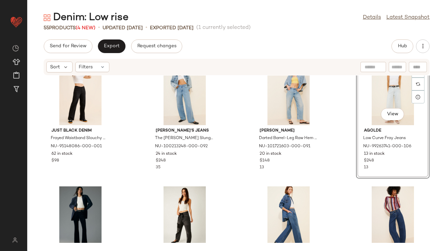
scroll to position [389, 0]
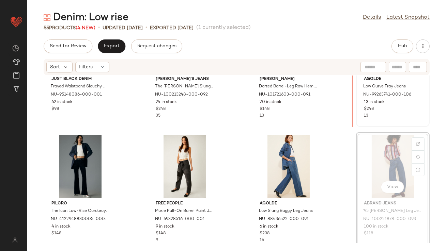
scroll to position [321, 0]
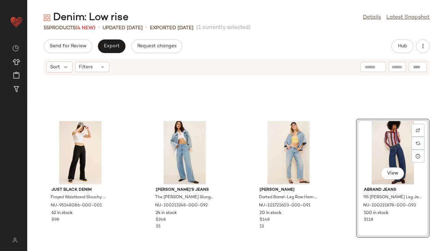
scroll to position [192, 0]
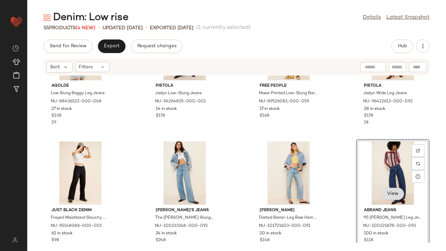
click at [392, 195] on span "View" at bounding box center [393, 193] width 12 height 5
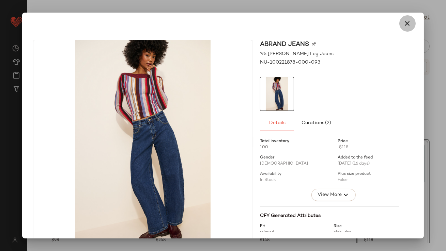
click at [404, 20] on icon "button" at bounding box center [407, 23] width 8 height 8
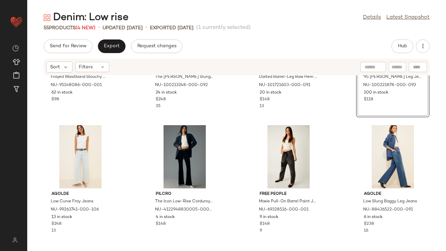
scroll to position [0, 0]
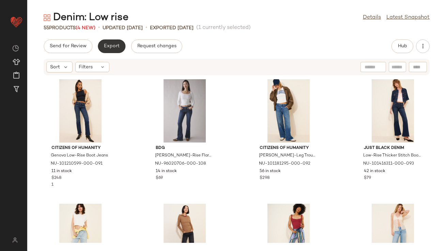
click at [120, 48] on button "Export" at bounding box center [112, 47] width 28 height 14
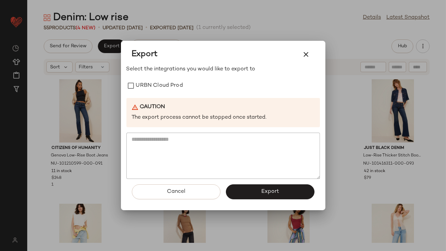
click at [304, 47] on button "button" at bounding box center [306, 54] width 16 height 16
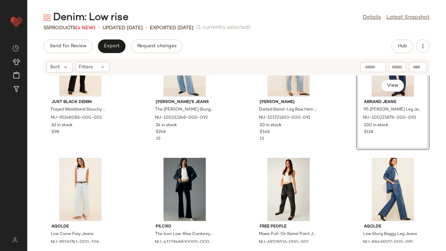
scroll to position [303, 0]
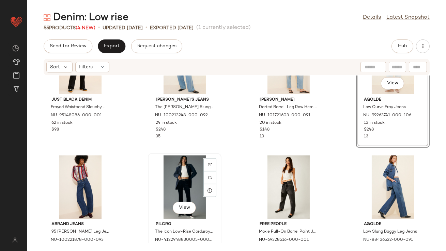
scroll to position [339, 0]
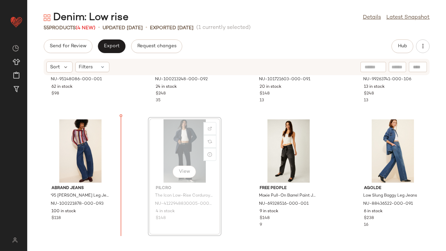
drag, startPoint x: 181, startPoint y: 144, endPoint x: 177, endPoint y: 144, distance: 3.7
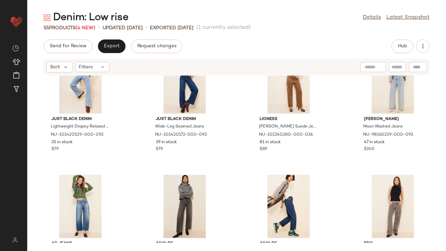
scroll to position [605, 0]
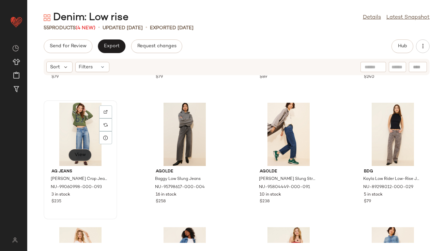
click at [85, 155] on span "View" at bounding box center [80, 155] width 12 height 5
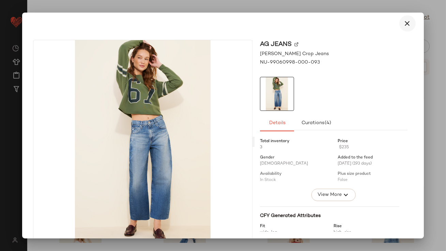
click at [399, 22] on button "button" at bounding box center [407, 23] width 16 height 16
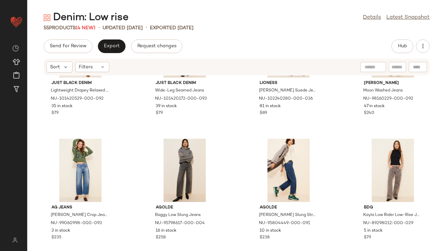
scroll to position [569, 0]
click at [265, 165] on div "View" at bounding box center [288, 170] width 69 height 63
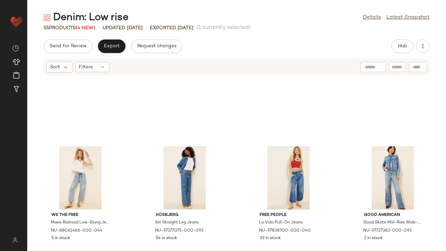
scroll to position [788, 0]
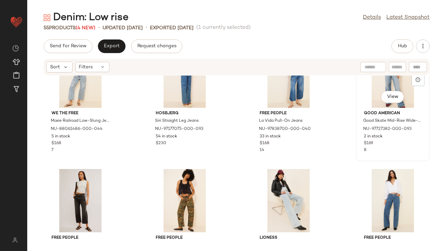
click at [370, 96] on div "View" at bounding box center [392, 76] width 69 height 63
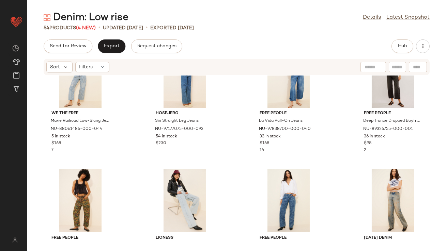
scroll to position [819, 0]
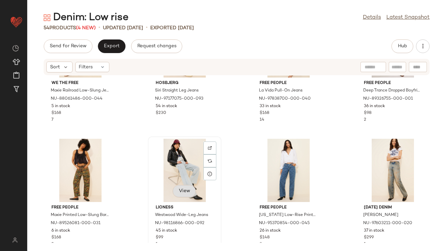
click at [176, 192] on button "View" at bounding box center [184, 191] width 23 height 12
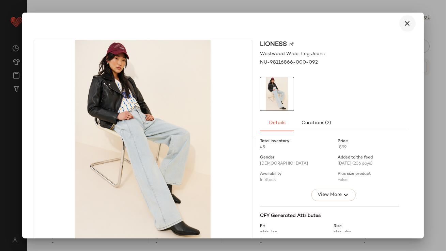
click at [404, 22] on icon "button" at bounding box center [407, 23] width 8 height 8
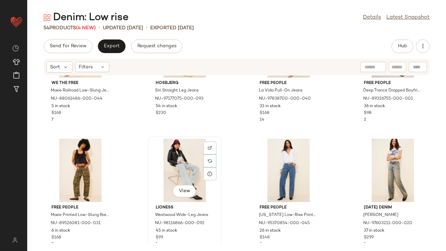
click at [186, 163] on div "View" at bounding box center [184, 170] width 69 height 63
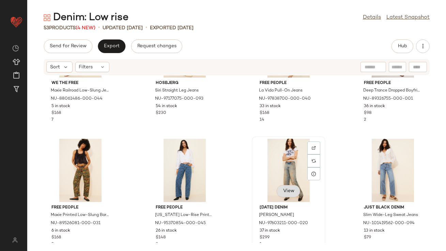
click at [283, 187] on button "View" at bounding box center [288, 191] width 23 height 12
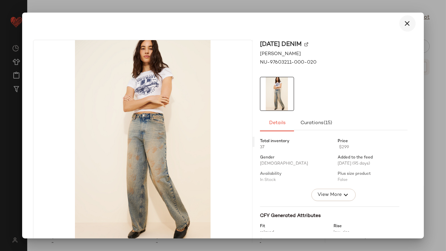
click at [399, 20] on button "button" at bounding box center [407, 23] width 16 height 16
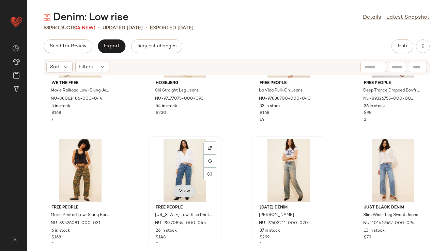
click at [180, 194] on span "View" at bounding box center [185, 191] width 12 height 5
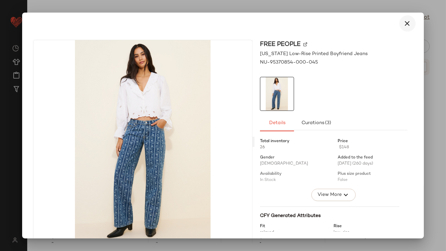
click at [406, 25] on icon "button" at bounding box center [407, 23] width 8 height 8
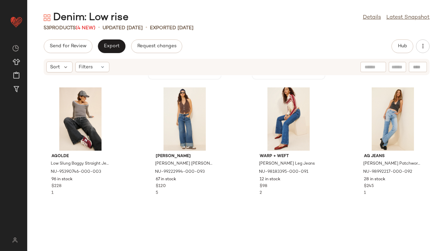
scroll to position [1008, 0]
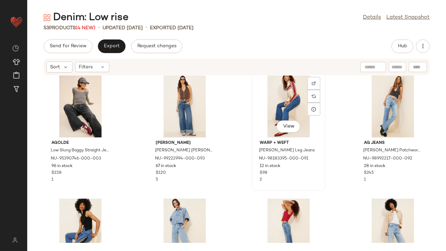
click at [265, 107] on div "View" at bounding box center [288, 105] width 69 height 63
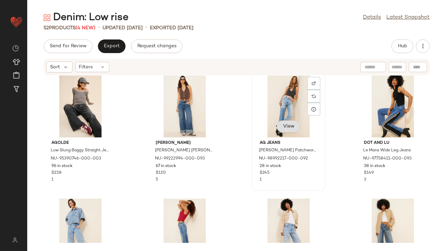
click at [278, 125] on button "View" at bounding box center [288, 127] width 23 height 12
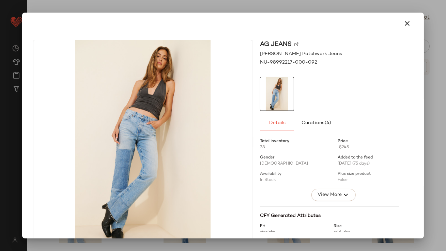
click at [403, 23] on icon "button" at bounding box center [407, 23] width 8 height 8
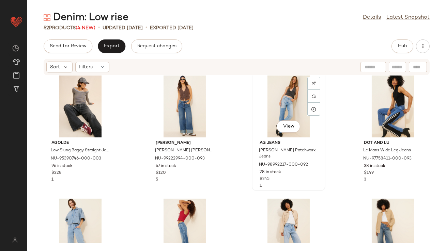
scroll to position [1107, 0]
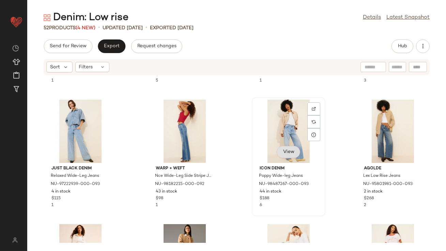
click at [282, 146] on button "View" at bounding box center [288, 152] width 23 height 12
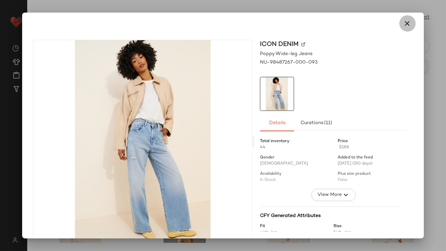
click at [406, 27] on icon "button" at bounding box center [407, 23] width 8 height 8
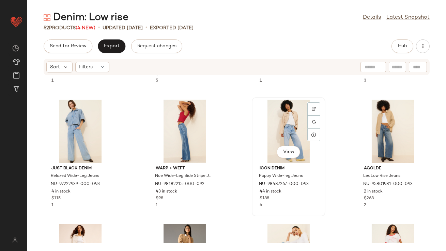
click at [273, 122] on div "View" at bounding box center [288, 131] width 69 height 63
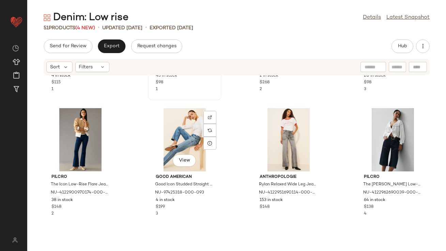
scroll to position [1234, 0]
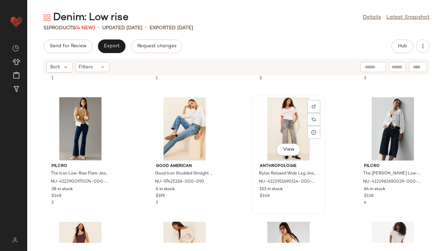
click at [277, 134] on div "View" at bounding box center [288, 128] width 69 height 63
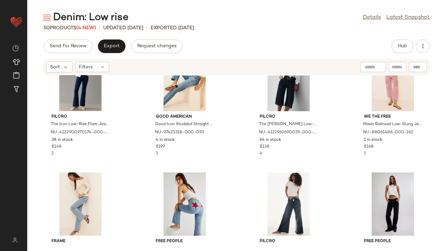
scroll to position [1361, 0]
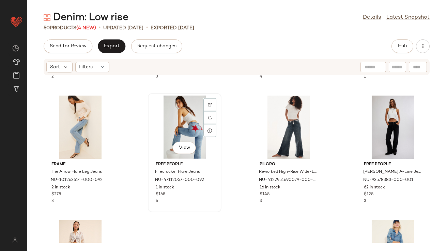
click at [157, 123] on div "View" at bounding box center [184, 127] width 69 height 63
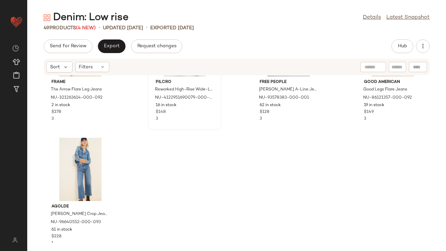
scroll to position [1447, 0]
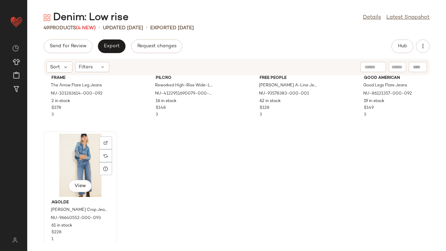
click at [87, 173] on div "View" at bounding box center [80, 165] width 69 height 63
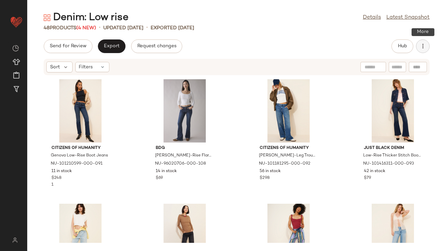
click at [425, 42] on button "button" at bounding box center [423, 47] width 14 height 14
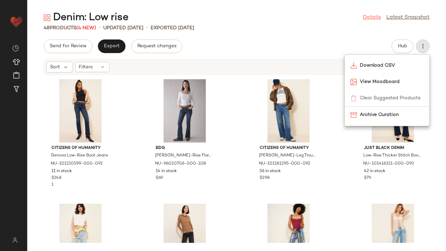
click at [371, 16] on link "Details" at bounding box center [372, 18] width 18 height 8
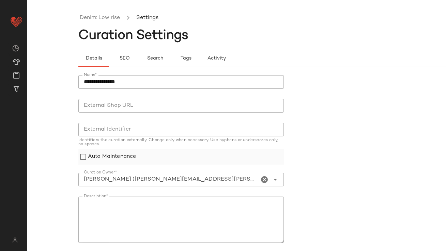
click at [91, 158] on label "Auto Maintenance" at bounding box center [112, 157] width 48 height 15
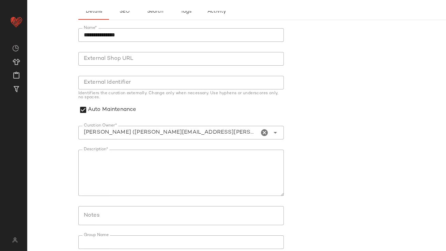
scroll to position [81, 0]
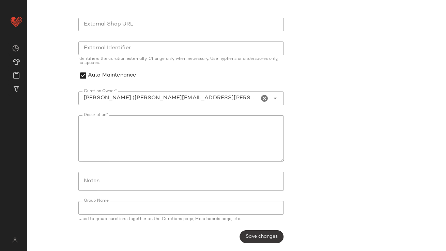
click at [269, 238] on span "Save changes" at bounding box center [261, 236] width 32 height 5
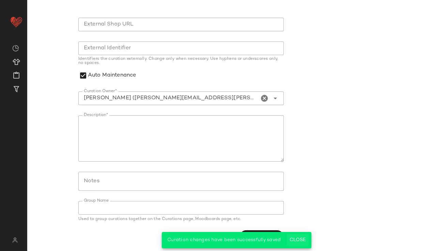
click at [291, 241] on span "Close" at bounding box center [297, 240] width 17 height 5
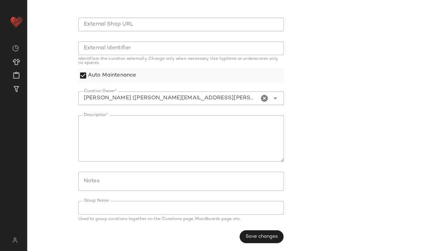
click at [107, 76] on label "Auto Maintenance" at bounding box center [112, 75] width 48 height 15
click at [267, 236] on span "Save changes" at bounding box center [261, 236] width 32 height 5
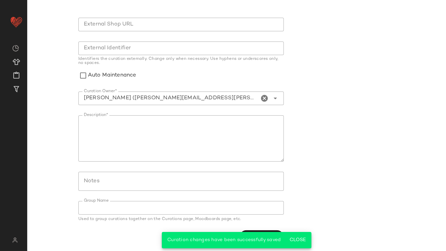
scroll to position [0, 0]
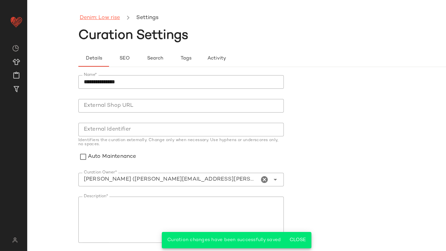
click at [100, 17] on link "Denim: Low rise" at bounding box center [100, 18] width 40 height 9
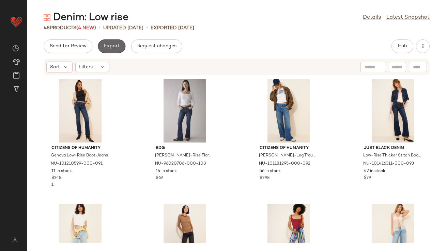
click at [110, 48] on span "Export" at bounding box center [112, 46] width 16 height 5
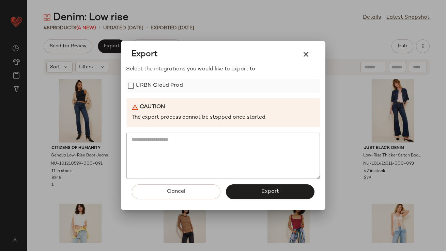
click at [155, 84] on label "URBN Cloud Prod" at bounding box center [159, 86] width 47 height 14
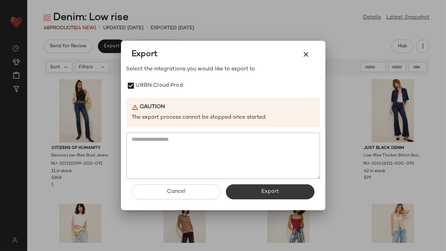
click at [247, 196] on button "Export" at bounding box center [270, 192] width 89 height 15
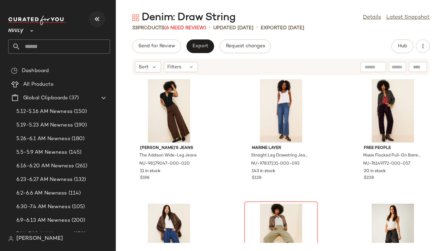
click at [99, 20] on icon "button" at bounding box center [97, 19] width 8 height 8
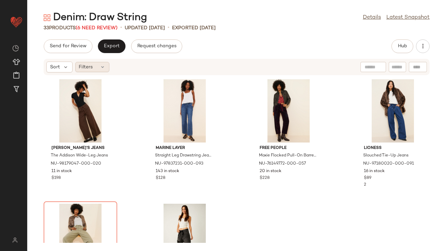
click at [98, 65] on div "Filters" at bounding box center [92, 67] width 34 height 10
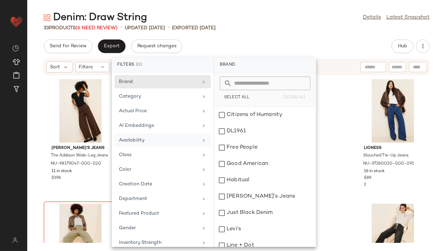
click at [144, 140] on div "Availability" at bounding box center [158, 140] width 79 height 7
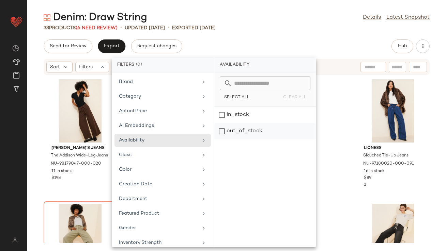
click at [228, 135] on div "out_of_stock" at bounding box center [265, 131] width 102 height 16
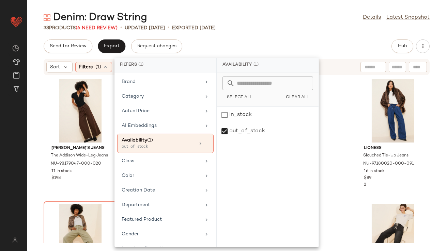
click at [258, 23] on div "Denim: Draw String Details Latest Snapshot" at bounding box center [236, 18] width 419 height 14
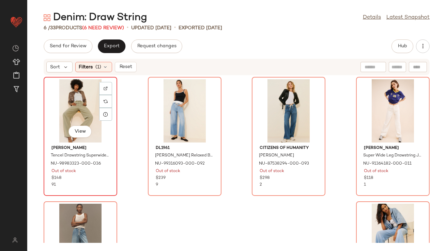
click at [79, 104] on div "View" at bounding box center [80, 110] width 69 height 63
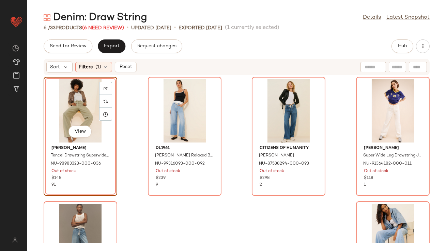
scroll to position [77, 0]
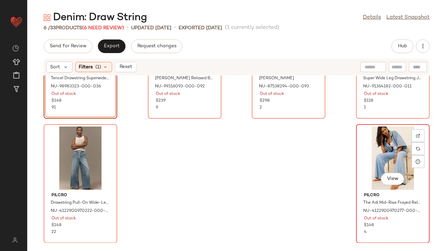
click at [362, 183] on div "View" at bounding box center [392, 158] width 69 height 63
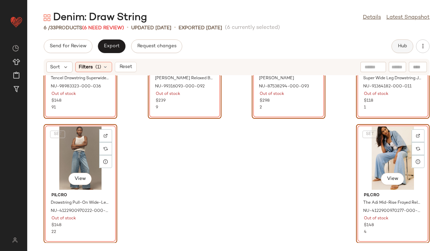
click at [402, 49] on button "Hub" at bounding box center [402, 47] width 22 height 14
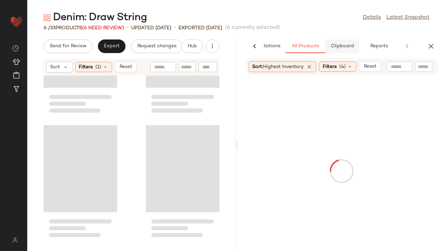
scroll to position [207, 0]
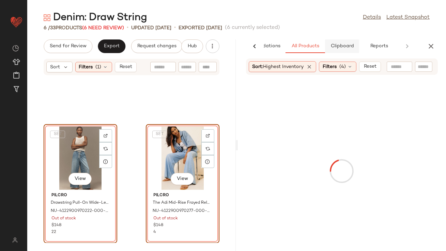
click at [334, 44] on span "Clipboard" at bounding box center [342, 46] width 24 height 5
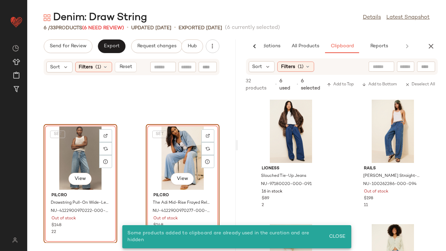
click at [165, 161] on div "SET View" at bounding box center [182, 158] width 69 height 63
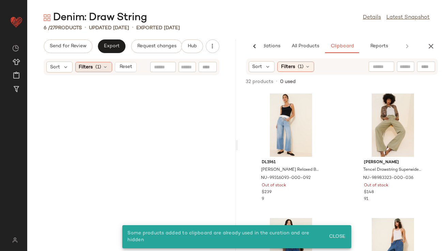
click at [107, 69] on icon at bounding box center [105, 66] width 5 height 5
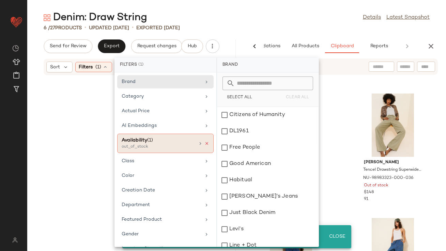
click at [204, 143] on icon at bounding box center [206, 143] width 5 height 5
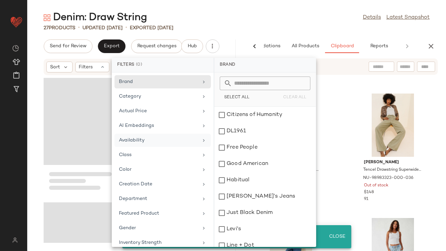
click at [232, 5] on main "Denim: Draw String Details Latest Snapshot 27 Products • updated [DATE] • Expor…" at bounding box center [223, 125] width 446 height 251
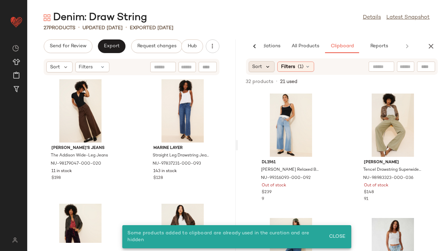
click at [266, 66] on icon at bounding box center [268, 67] width 6 height 6
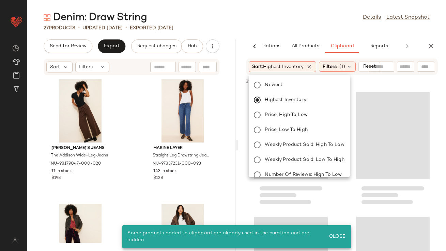
click at [274, 29] on div "27 Products • updated [DATE] • Exported [DATE]" at bounding box center [236, 28] width 419 height 7
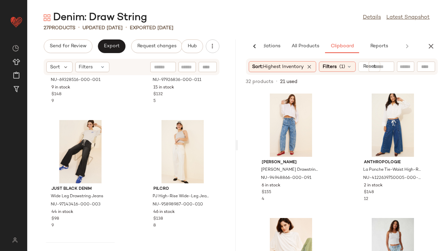
scroll to position [254, 0]
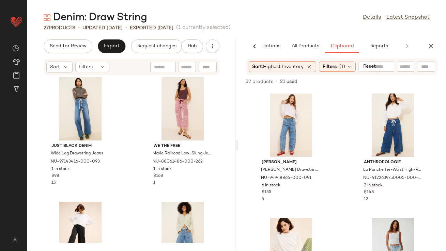
scroll to position [881, 0]
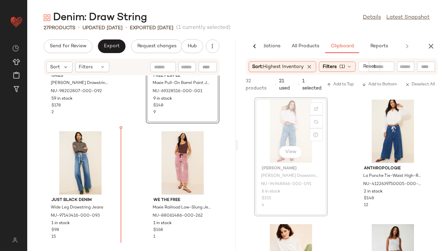
scroll to position [840, 0]
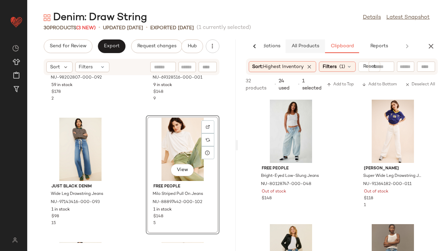
click at [301, 45] on span "All Products" at bounding box center [305, 46] width 28 height 5
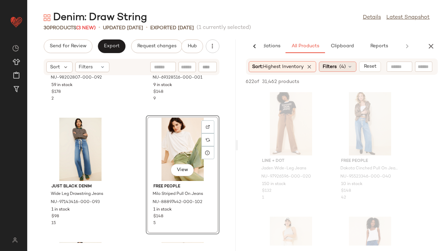
click at [340, 66] on div "Filters (4)" at bounding box center [337, 67] width 37 height 10
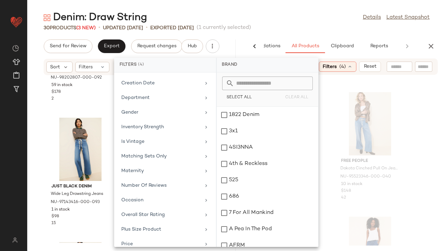
scroll to position [176, 0]
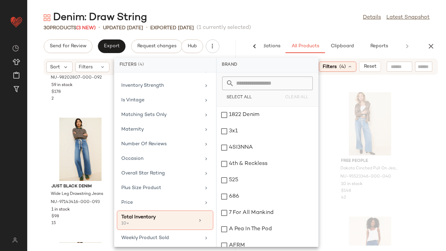
click at [283, 22] on div "Denim: Draw String Details Latest Snapshot" at bounding box center [236, 18] width 419 height 14
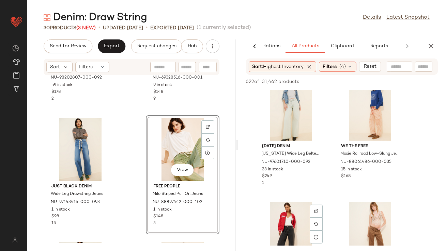
scroll to position [1261, 0]
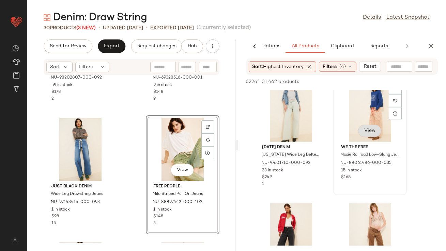
click at [363, 135] on button "View" at bounding box center [369, 131] width 23 height 12
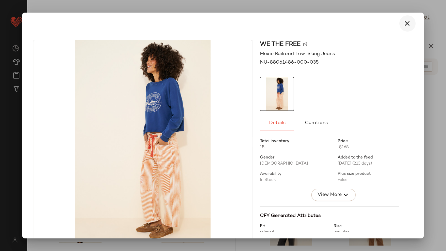
click at [401, 16] on button "button" at bounding box center [407, 23] width 16 height 16
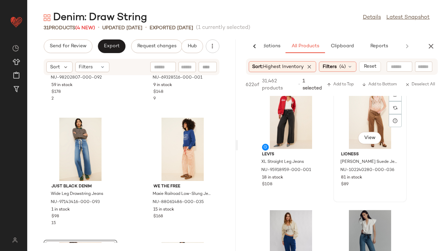
scroll to position [1470, 0]
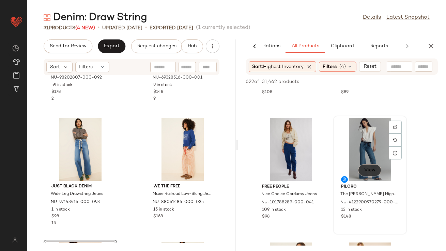
click at [368, 174] on button "View" at bounding box center [369, 171] width 23 height 12
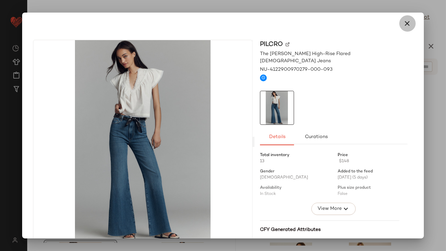
click at [408, 20] on button "button" at bounding box center [407, 23] width 16 height 16
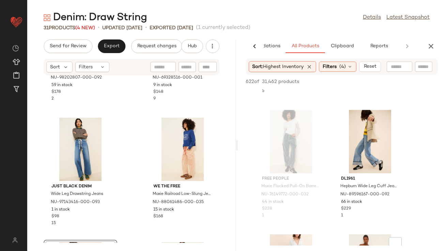
scroll to position [3458, 0]
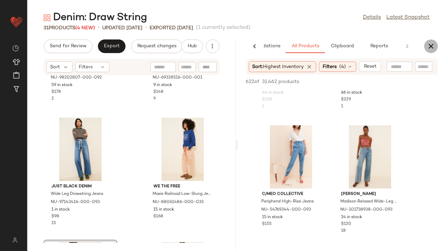
click at [424, 47] on button "button" at bounding box center [431, 47] width 14 height 14
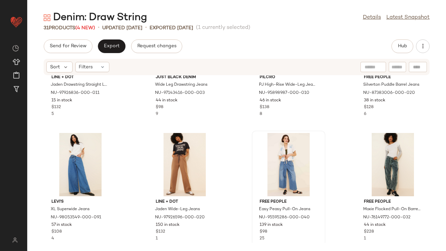
scroll to position [205, 0]
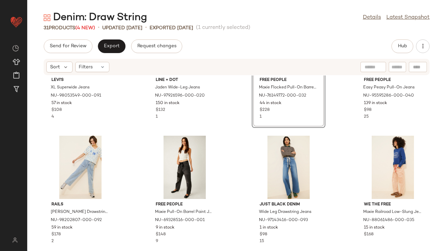
scroll to position [162, 0]
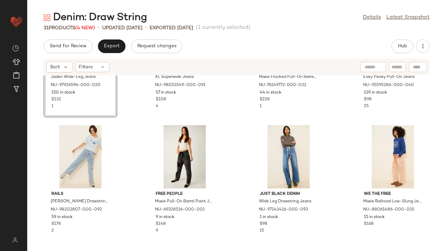
scroll to position [346, 0]
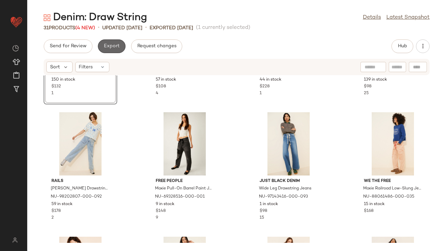
click at [112, 45] on span "Export" at bounding box center [112, 46] width 16 height 5
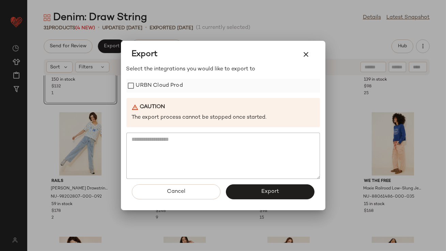
click at [143, 83] on label "URBN Cloud Prod" at bounding box center [159, 86] width 47 height 14
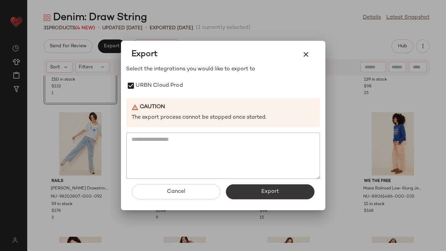
click at [290, 191] on button "Export" at bounding box center [270, 192] width 89 height 15
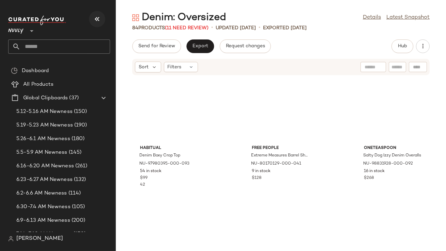
click at [95, 22] on icon "button" at bounding box center [97, 19] width 8 height 8
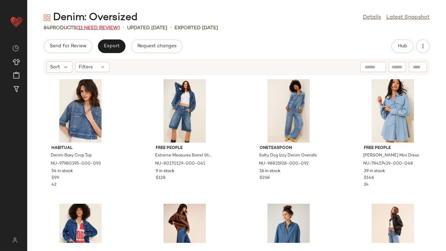
click at [114, 30] on span "(11 Need Review)" at bounding box center [98, 28] width 44 height 5
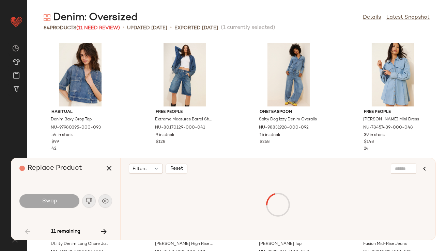
scroll to position [255, 0]
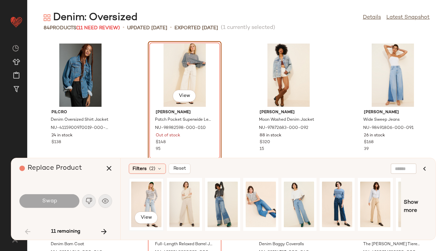
click at [152, 199] on div "View" at bounding box center [146, 205] width 30 height 48
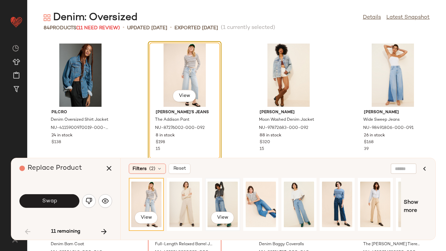
click at [220, 194] on div "View" at bounding box center [222, 205] width 30 height 48
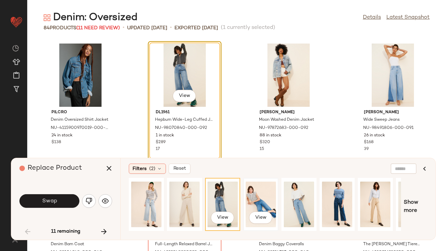
click at [266, 195] on div "View" at bounding box center [261, 205] width 30 height 48
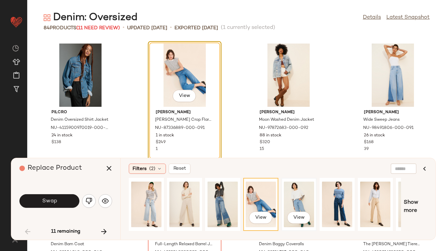
click at [303, 206] on div "View" at bounding box center [299, 205] width 30 height 48
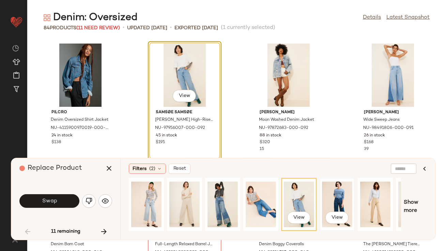
click at [348, 198] on div "View" at bounding box center [337, 205] width 30 height 48
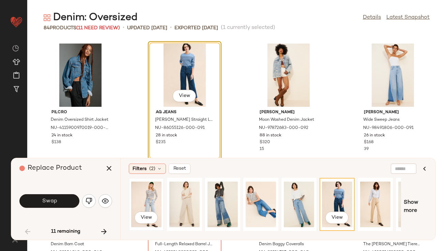
click at [154, 188] on div "View" at bounding box center [146, 205] width 30 height 48
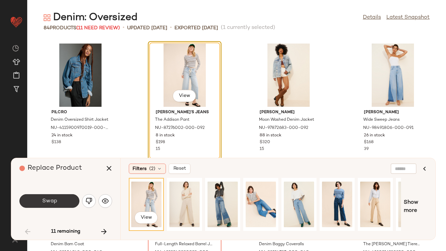
click at [49, 202] on span "Swap" at bounding box center [49, 201] width 15 height 6
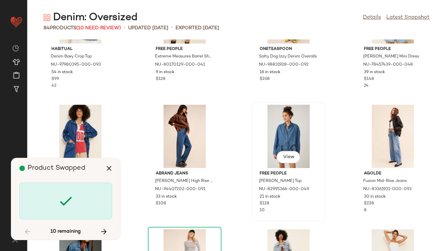
scroll to position [0, 0]
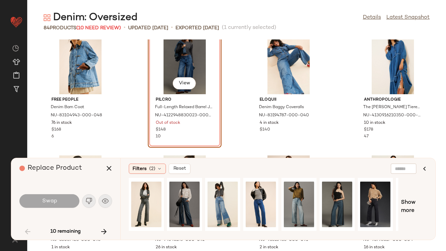
scroll to position [383, 0]
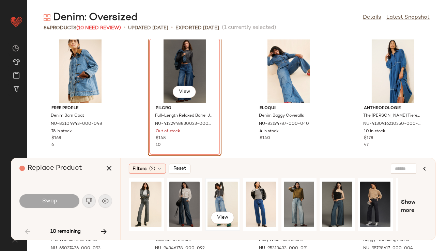
click at [226, 195] on div "View" at bounding box center [222, 205] width 30 height 48
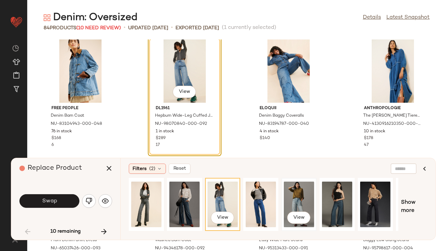
click at [296, 197] on div "View" at bounding box center [299, 205] width 30 height 48
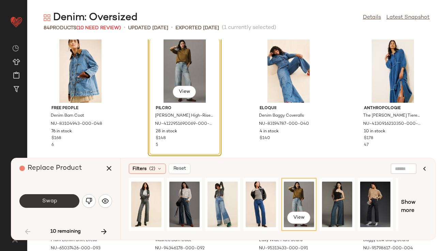
click at [55, 206] on button "Swap" at bounding box center [49, 202] width 60 height 14
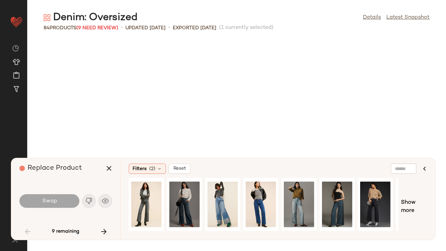
scroll to position [748, 0]
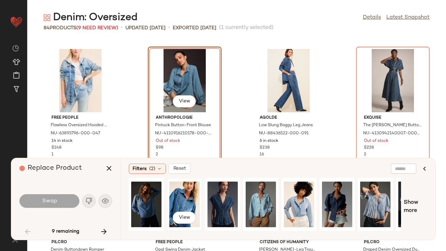
click at [189, 195] on div "View" at bounding box center [184, 205] width 30 height 48
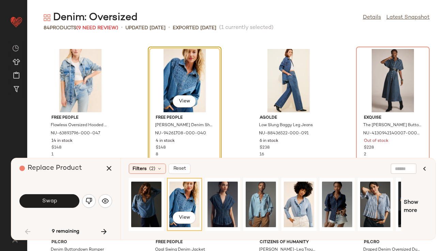
click at [66, 206] on button "Swap" at bounding box center [49, 202] width 60 height 14
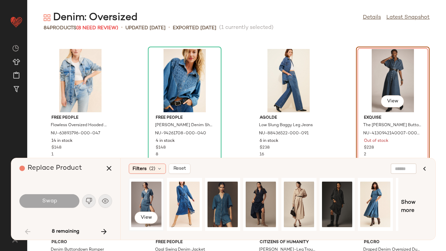
click at [145, 195] on div "View" at bounding box center [146, 205] width 30 height 48
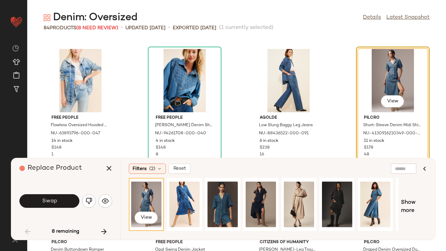
click at [64, 200] on button "Swap" at bounding box center [49, 202] width 60 height 14
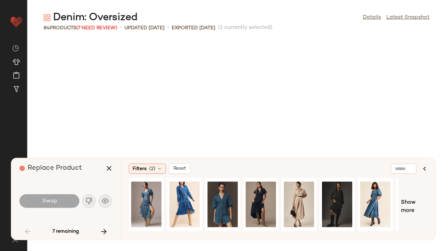
scroll to position [1122, 0]
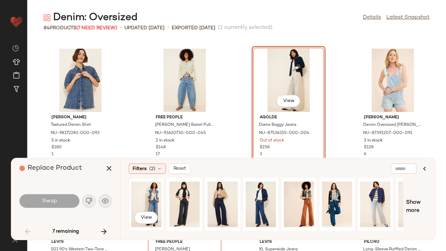
click at [141, 209] on div "View" at bounding box center [146, 205] width 30 height 48
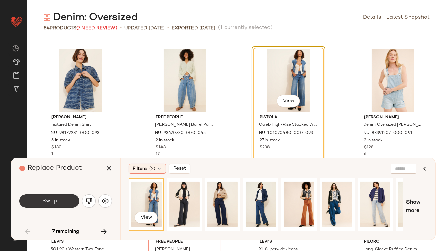
click at [62, 198] on button "Swap" at bounding box center [49, 202] width 60 height 14
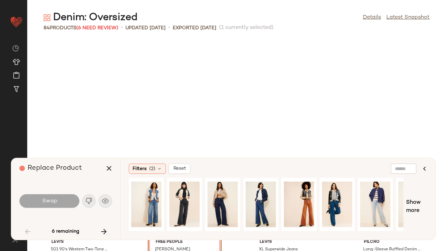
scroll to position [1247, 0]
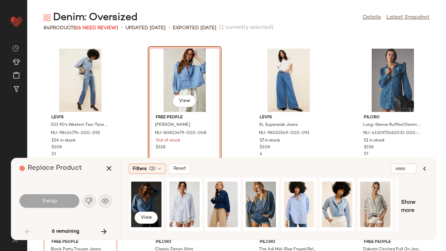
click at [148, 193] on div "View" at bounding box center [146, 205] width 30 height 48
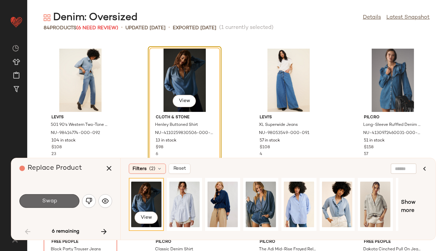
click at [59, 200] on button "Swap" at bounding box center [49, 202] width 60 height 14
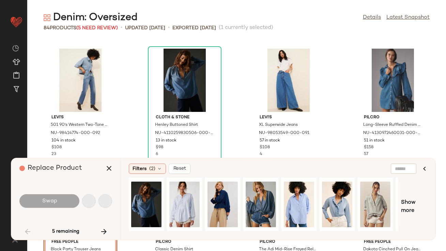
scroll to position [1371, 0]
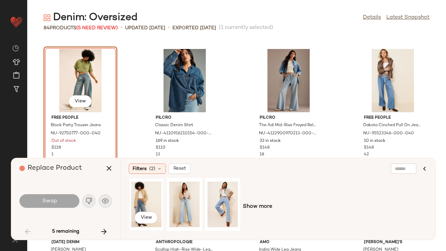
click at [150, 195] on div "View" at bounding box center [146, 205] width 30 height 48
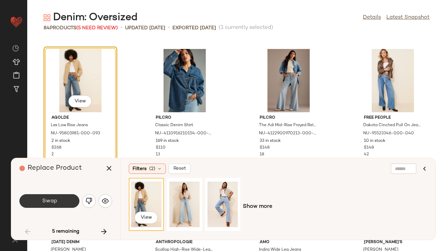
click at [65, 201] on button "Swap" at bounding box center [49, 202] width 60 height 14
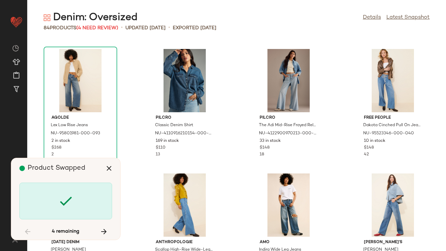
scroll to position [1621, 0]
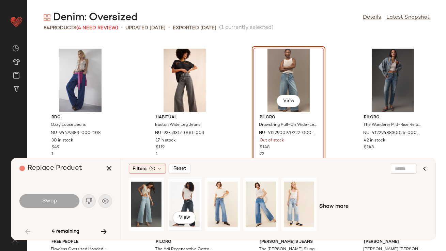
click at [191, 208] on div "View" at bounding box center [184, 205] width 30 height 48
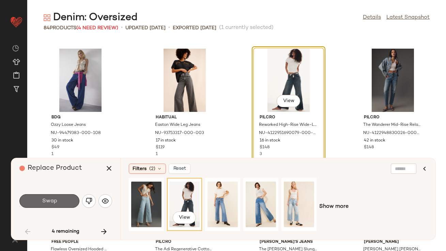
click at [58, 203] on button "Swap" at bounding box center [49, 202] width 60 height 14
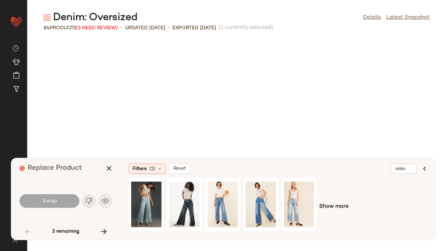
scroll to position [2120, 0]
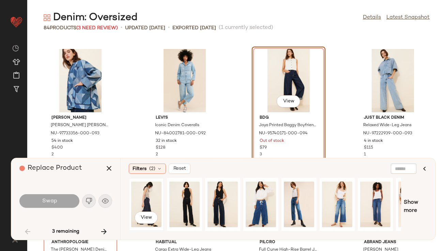
click at [139, 191] on div "View" at bounding box center [146, 205] width 30 height 48
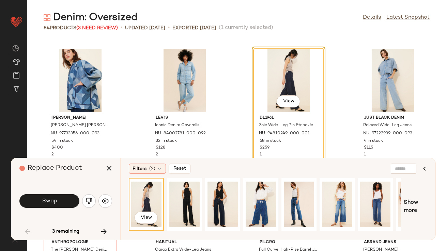
click at [57, 201] on button "Swap" at bounding box center [49, 202] width 60 height 14
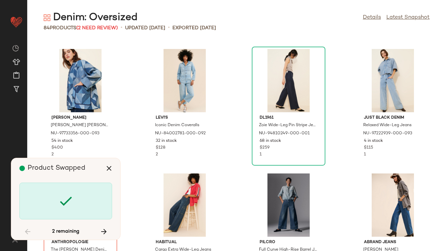
scroll to position [2245, 0]
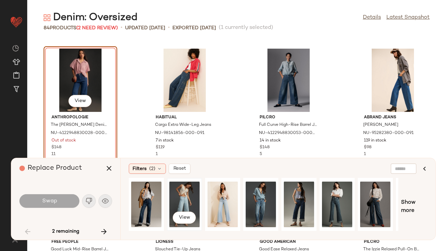
click at [185, 200] on div "View" at bounding box center [184, 205] width 30 height 48
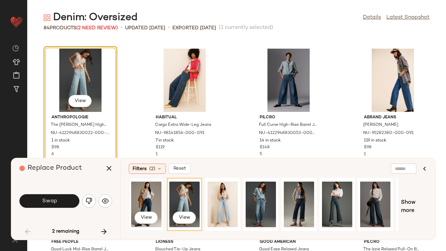
click at [139, 194] on div "View" at bounding box center [146, 205] width 30 height 48
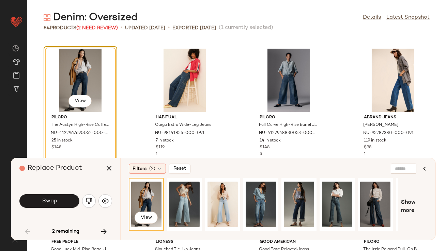
click at [68, 201] on button "Swap" at bounding box center [49, 202] width 60 height 14
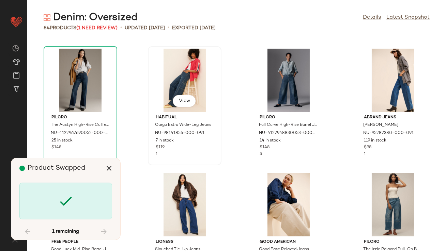
scroll to position [2408, 0]
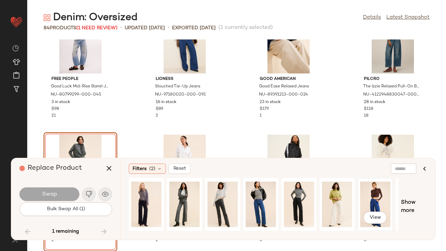
click at [368, 201] on div "View" at bounding box center [375, 205] width 30 height 48
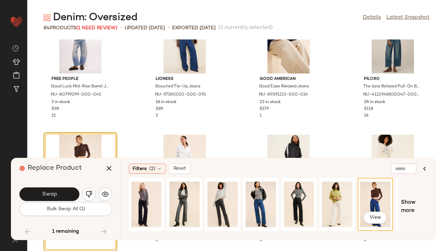
click at [58, 194] on button "Swap" at bounding box center [49, 195] width 60 height 14
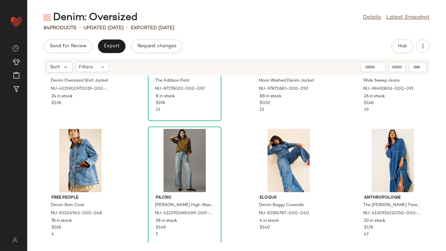
scroll to position [333, 0]
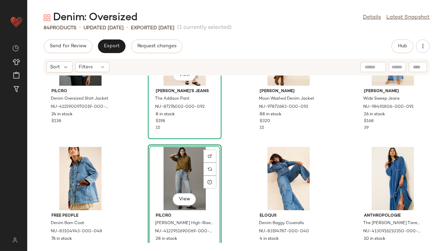
scroll to position [306, 0]
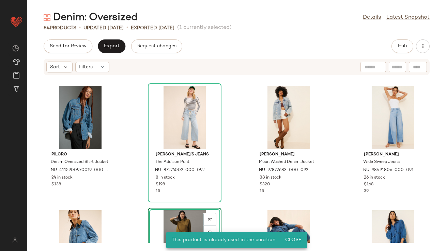
scroll to position [249, 0]
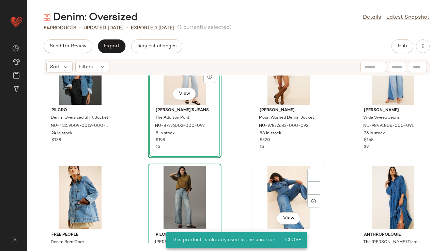
scroll to position [293, 0]
click at [234, 178] on div "Pilcro Denim Oversized Shirt Jacket NU-4115900970019-000-091 24 in stock $138 V…" at bounding box center [236, 160] width 419 height 168
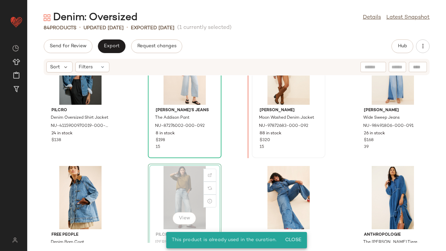
scroll to position [290, 0]
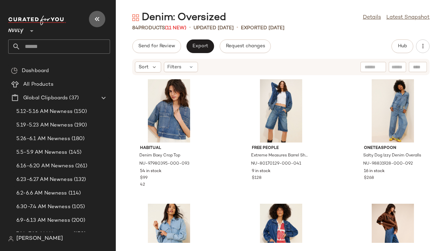
click at [102, 21] on button "button" at bounding box center [97, 19] width 16 height 16
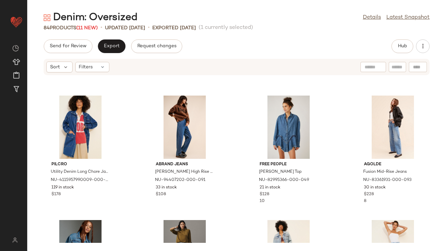
scroll to position [165, 0]
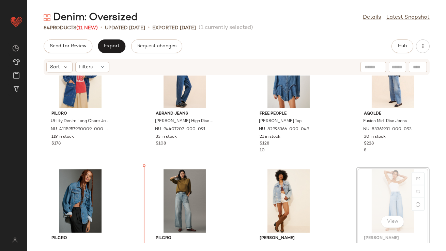
scroll to position [172, 0]
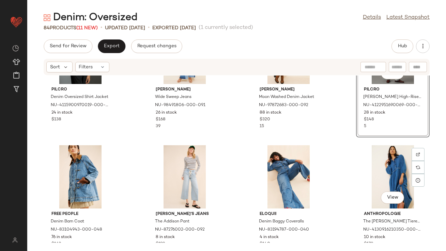
scroll to position [341, 0]
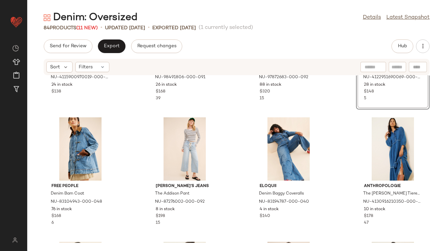
click at [395, 55] on div "Send for Review Export Request changes Hub Sort Filters Pilcro Denim Oversized …" at bounding box center [236, 146] width 419 height 212
click at [397, 48] on button "Hub" at bounding box center [402, 47] width 22 height 14
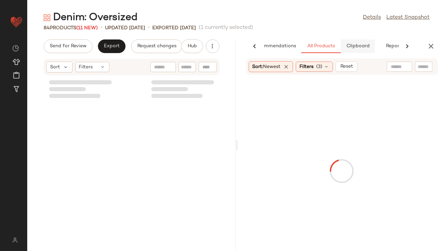
scroll to position [748, 0]
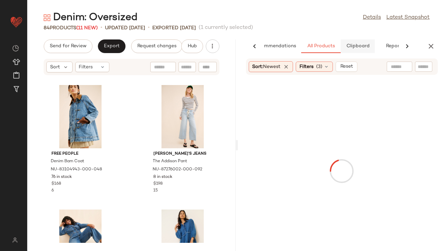
click at [352, 44] on span "Clipboard" at bounding box center [358, 46] width 24 height 5
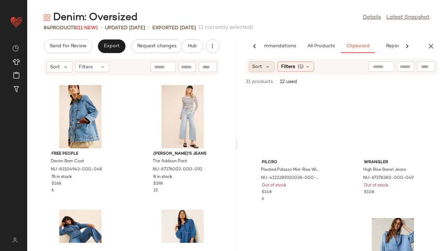
click at [271, 63] on div "Sort" at bounding box center [262, 66] width 26 height 11
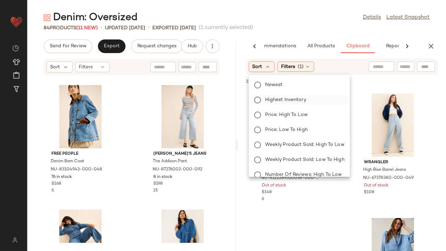
click at [268, 99] on span "Highest Inventory" at bounding box center [285, 99] width 41 height 7
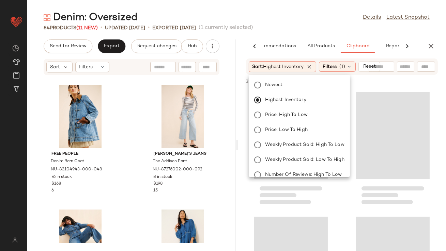
click at [293, 28] on div "84 Products (11 New) • updated [DATE] • Exported [DATE] (1 currently selected)" at bounding box center [236, 28] width 419 height 7
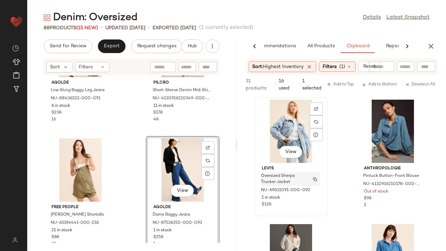
scroll to position [27, 0]
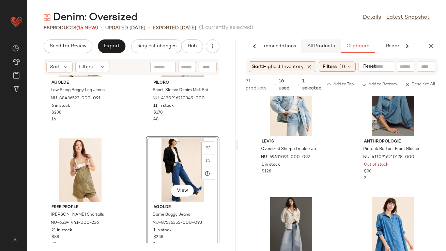
click at [309, 50] on button "All Products" at bounding box center [321, 47] width 40 height 14
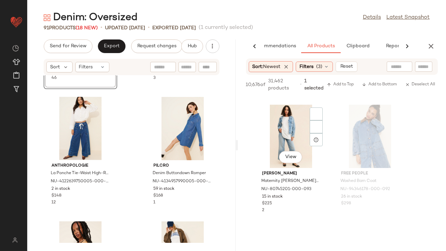
scroll to position [755, 0]
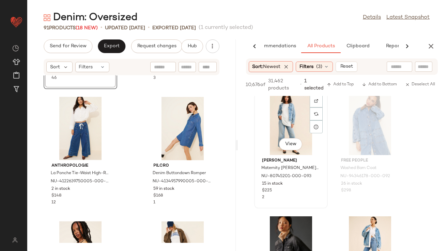
click at [291, 116] on div "View" at bounding box center [291, 123] width 69 height 63
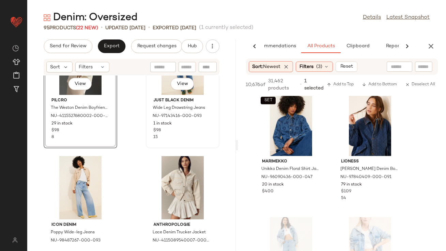
scroll to position [1439, 0]
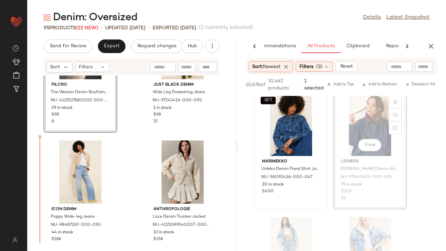
drag, startPoint x: 353, startPoint y: 124, endPoint x: 266, endPoint y: 147, distance: 90.2
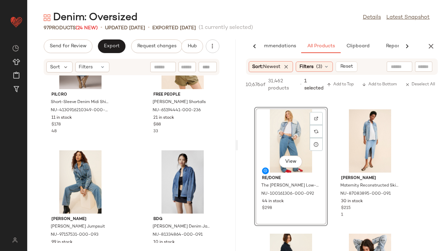
scroll to position [2079, 0]
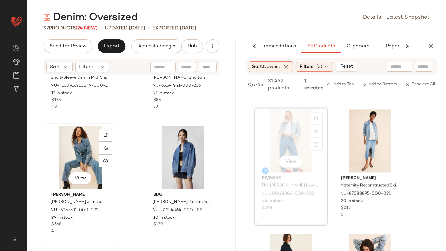
click at [70, 143] on div "View" at bounding box center [80, 157] width 69 height 63
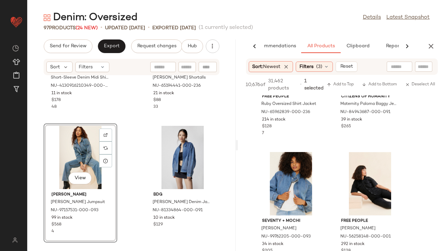
scroll to position [3322, 0]
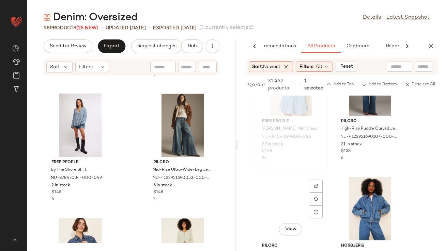
scroll to position [3710, 0]
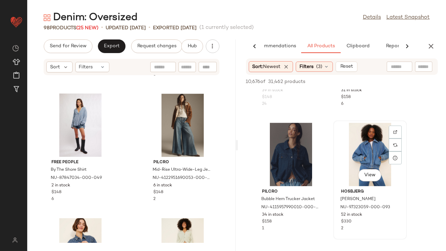
click at [364, 171] on div "View" at bounding box center [370, 154] width 69 height 63
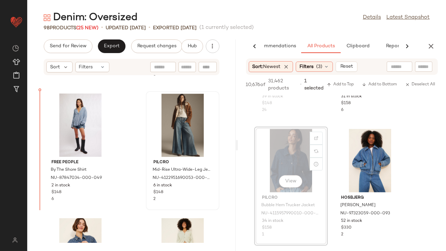
drag, startPoint x: 289, startPoint y: 150, endPoint x: 148, endPoint y: 149, distance: 141.1
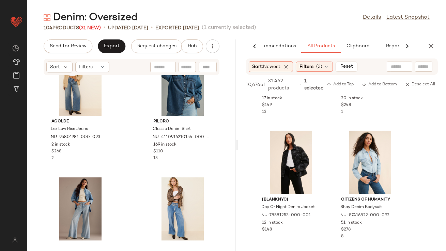
scroll to position [6354, 0]
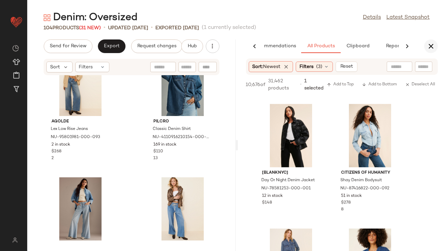
click at [427, 42] on button "button" at bounding box center [431, 47] width 14 height 14
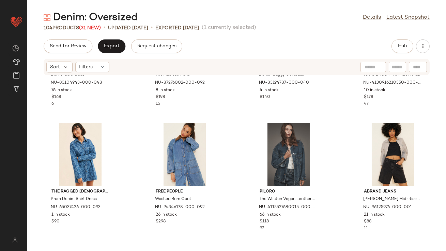
scroll to position [459, 0]
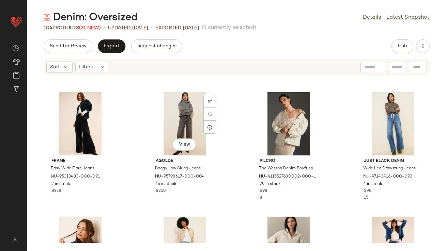
scroll to position [558, 0]
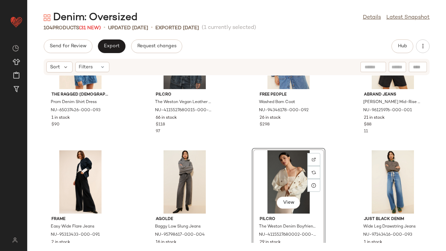
drag, startPoint x: 274, startPoint y: 172, endPoint x: 269, endPoint y: 173, distance: 4.8
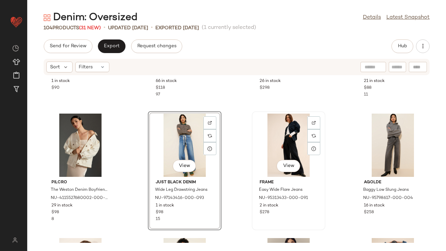
scroll to position [680, 0]
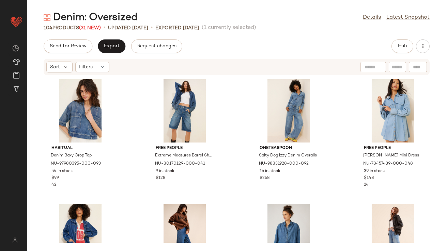
click at [376, 11] on div "Denim: Oversized Details Latest Snapshot" at bounding box center [236, 18] width 419 height 14
click at [376, 14] on link "Details" at bounding box center [372, 18] width 18 height 8
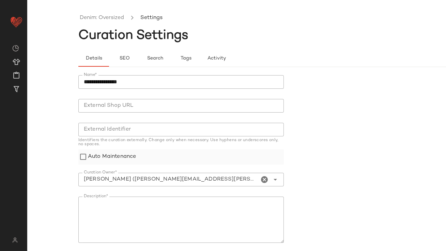
click at [116, 160] on label "Auto Maintenance" at bounding box center [112, 157] width 48 height 15
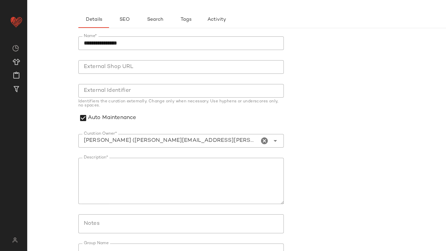
scroll to position [81, 0]
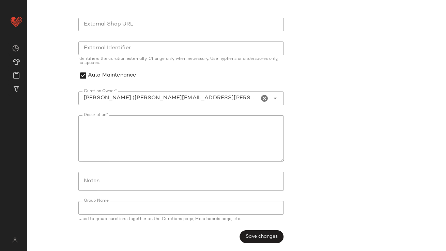
click at [253, 244] on div "**********" at bounding box center [183, 119] width 210 height 258
click at [253, 243] on div "**********" at bounding box center [183, 119] width 210 height 258
click at [252, 238] on span "Save changes" at bounding box center [261, 236] width 32 height 5
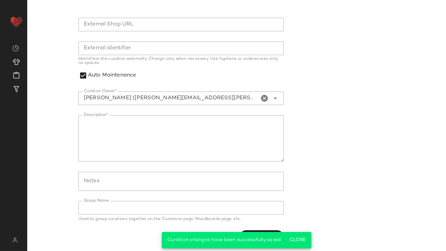
scroll to position [0, 0]
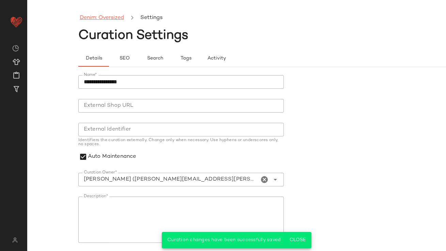
click at [88, 17] on link "Denim: Oversized" at bounding box center [102, 18] width 44 height 9
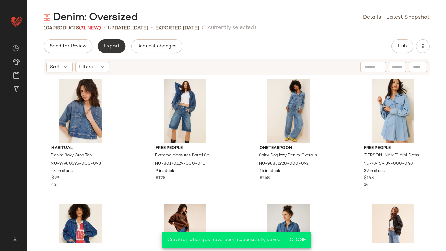
click at [112, 50] on button "Export" at bounding box center [112, 47] width 28 height 14
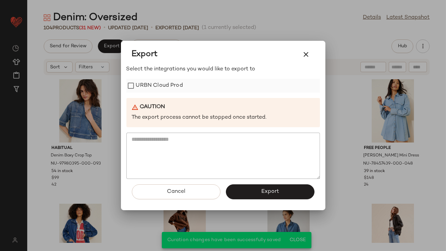
click at [150, 83] on label "URBN Cloud Prod" at bounding box center [159, 86] width 47 height 14
click at [252, 192] on button "Export" at bounding box center [270, 192] width 89 height 15
